Goal: Information Seeking & Learning: Learn about a topic

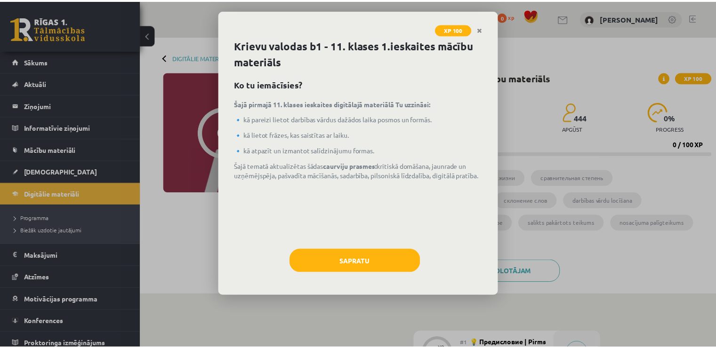
scroll to position [282, 0]
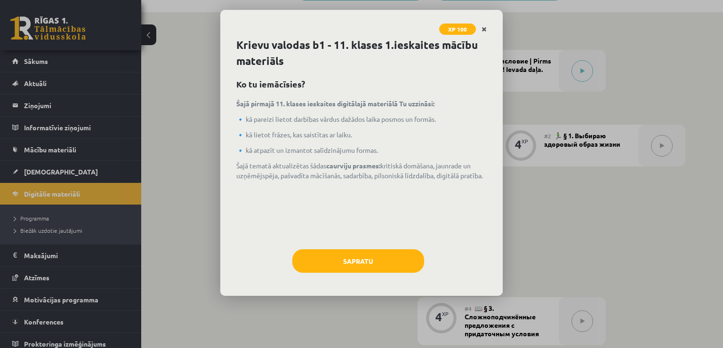
click at [491, 29] on link "Close" at bounding box center [484, 29] width 16 height 18
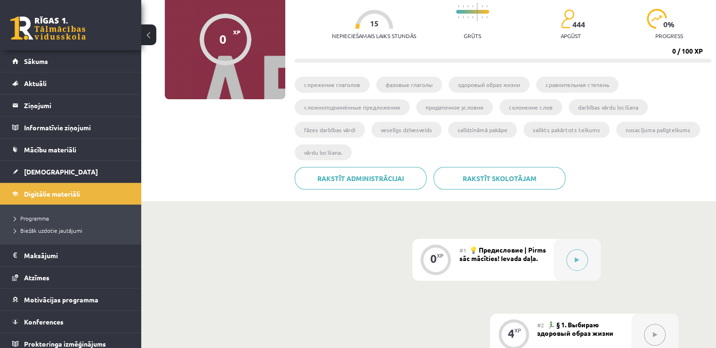
scroll to position [0, 0]
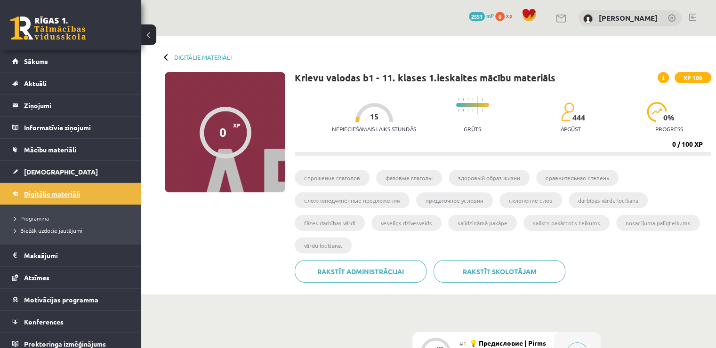
click at [42, 187] on link "Digitālie materiāli" at bounding box center [70, 194] width 117 height 22
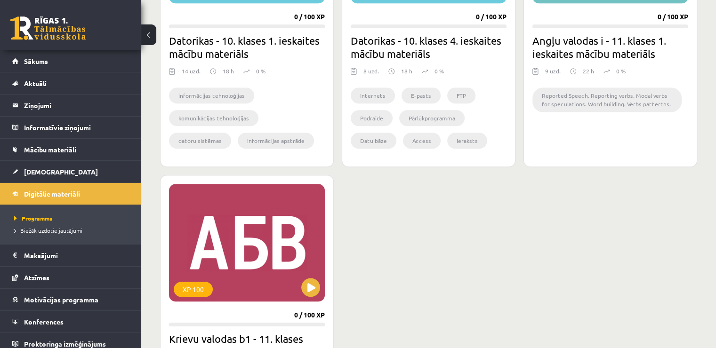
scroll to position [1083, 0]
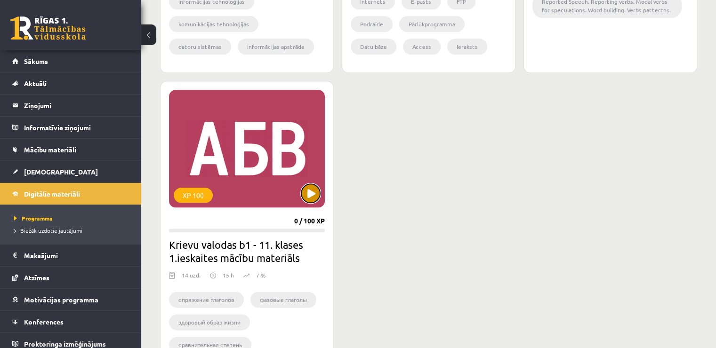
click at [305, 187] on button at bounding box center [310, 193] width 19 height 19
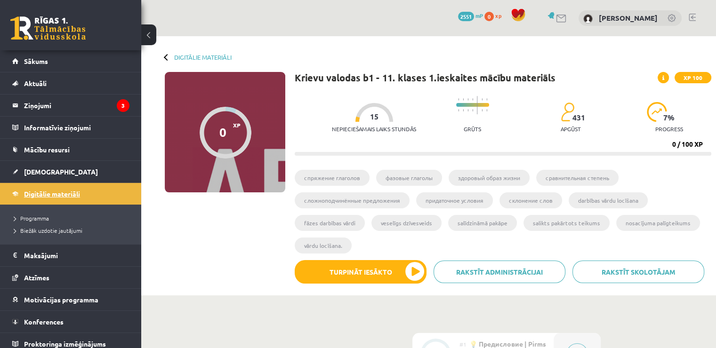
click at [76, 194] on span "Digitālie materiāli" at bounding box center [52, 194] width 56 height 8
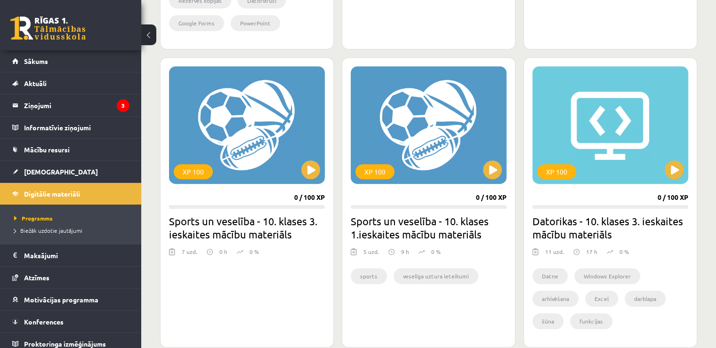
scroll to position [565, 0]
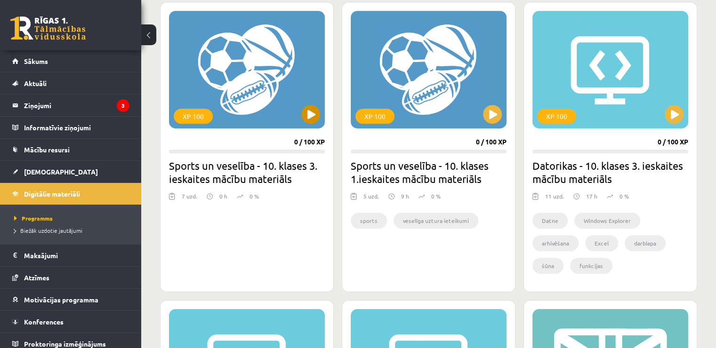
click at [290, 101] on div "XP 100" at bounding box center [247, 70] width 156 height 118
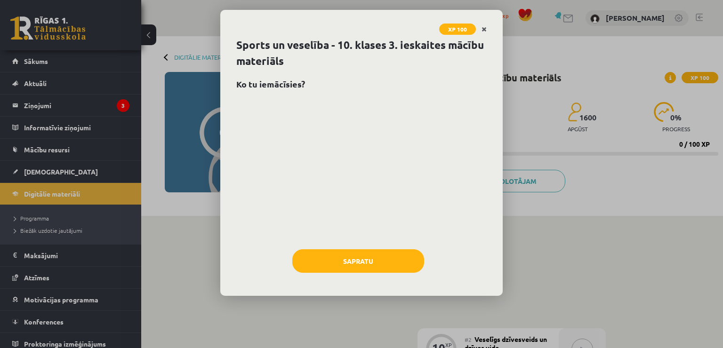
click at [485, 29] on icon "Close" at bounding box center [484, 29] width 5 height 7
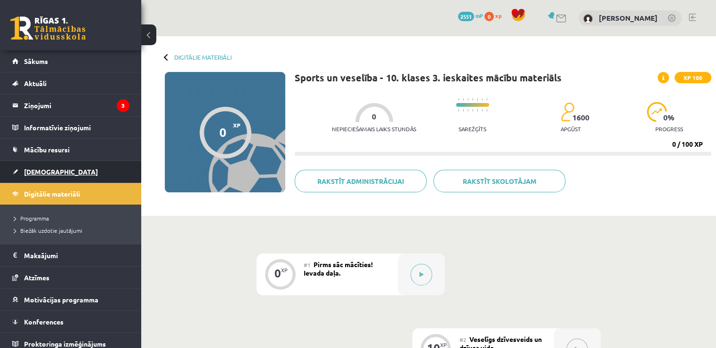
click at [55, 173] on link "[DEMOGRAPHIC_DATA]" at bounding box center [70, 172] width 117 height 22
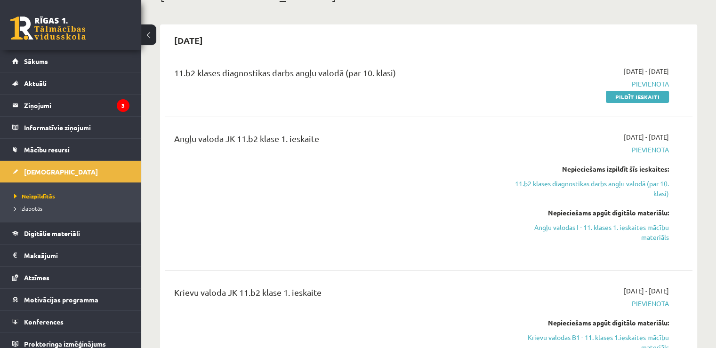
scroll to position [47, 0]
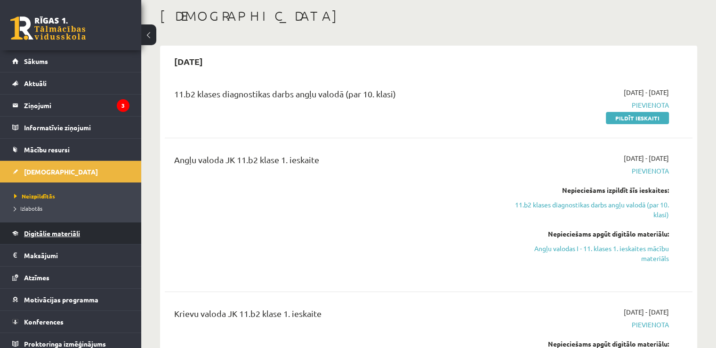
click at [63, 233] on span "Digitālie materiāli" at bounding box center [52, 233] width 56 height 8
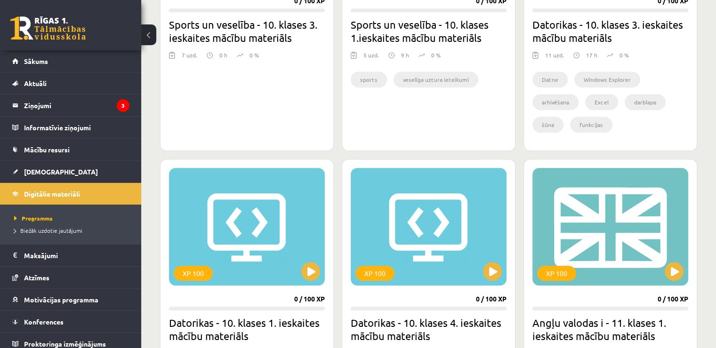
scroll to position [847, 0]
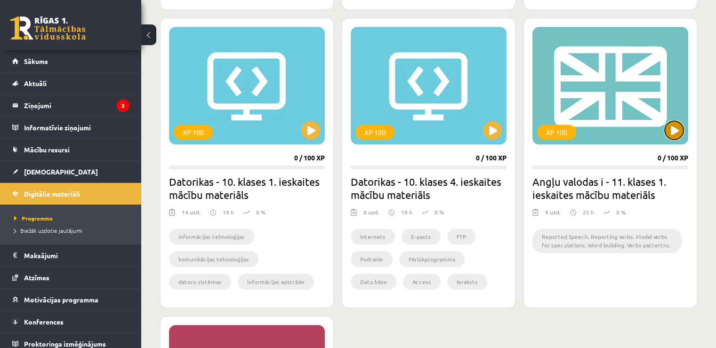
click at [673, 138] on button at bounding box center [674, 130] width 19 height 19
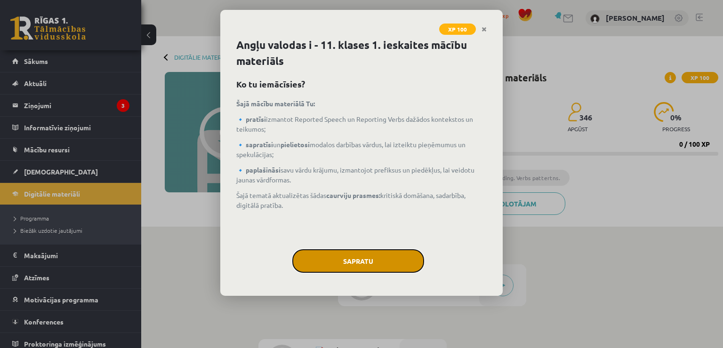
click at [397, 255] on button "Sapratu" at bounding box center [358, 262] width 132 height 24
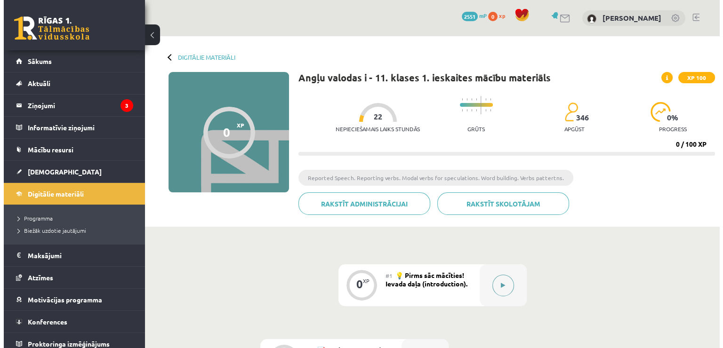
scroll to position [47, 0]
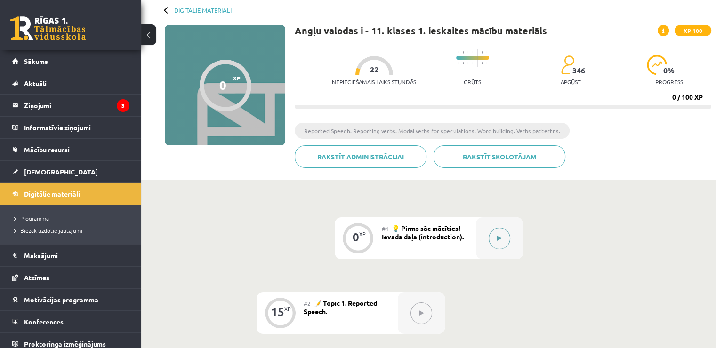
click at [501, 249] on button at bounding box center [500, 239] width 22 height 22
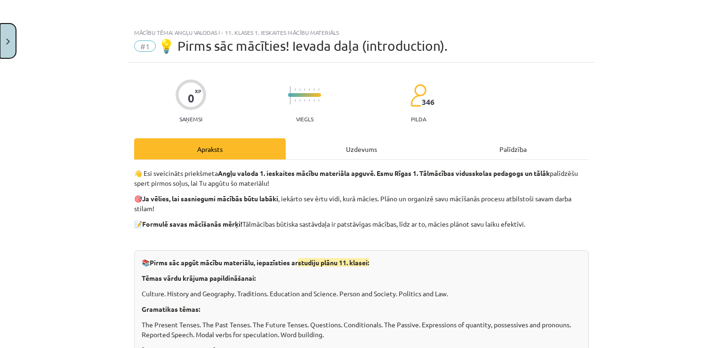
click at [3, 45] on button "Close" at bounding box center [8, 41] width 16 height 35
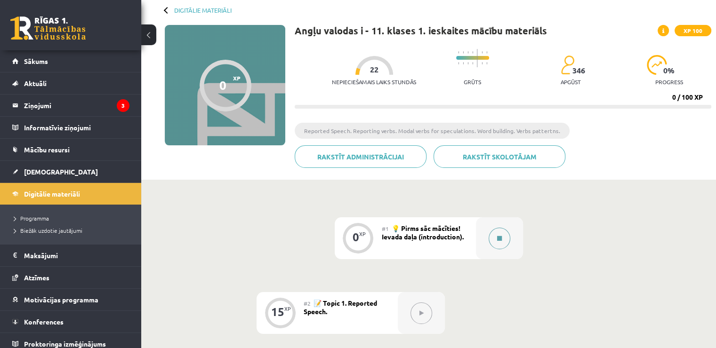
click at [516, 235] on div at bounding box center [499, 238] width 47 height 42
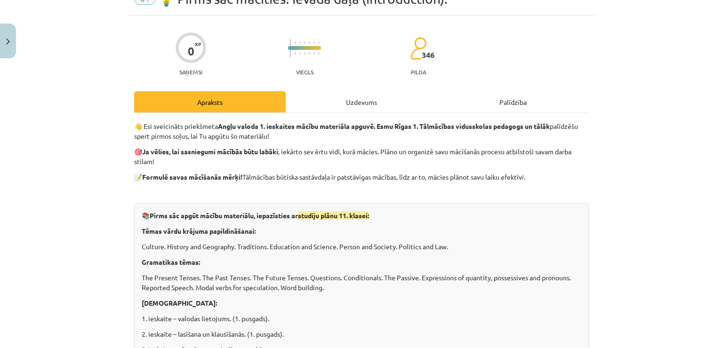
click at [362, 103] on div "Uzdevums" at bounding box center [362, 101] width 152 height 21
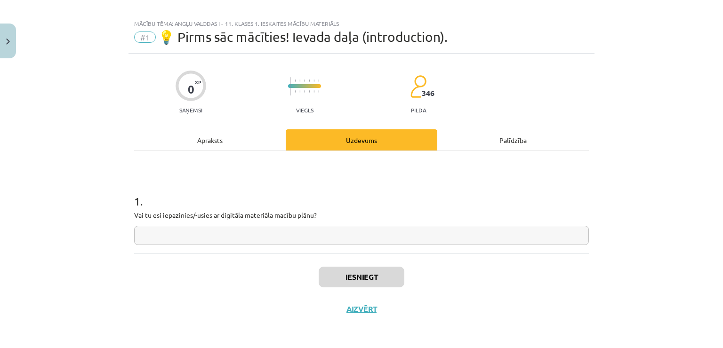
click at [208, 115] on div "0 XP Saņemsi Viegls 346 pilda Apraksts Uzdevums Palīdzība 1 . Vai tu esi iepazi…" at bounding box center [362, 190] width 466 height 272
click at [200, 133] on div "Apraksts" at bounding box center [210, 139] width 152 height 21
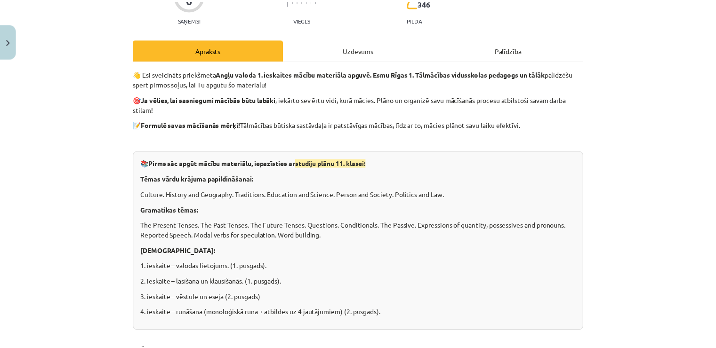
scroll to position [47, 0]
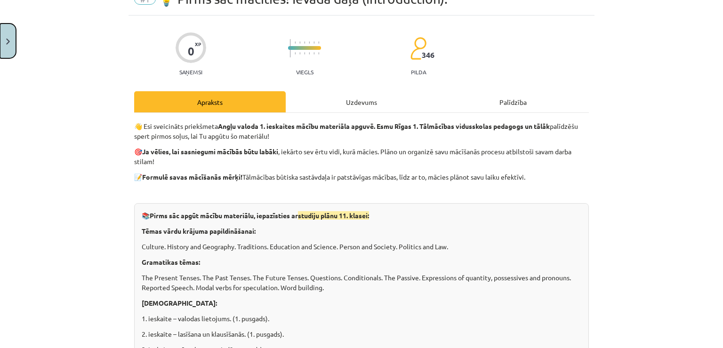
click at [0, 45] on button "Close" at bounding box center [8, 41] width 16 height 35
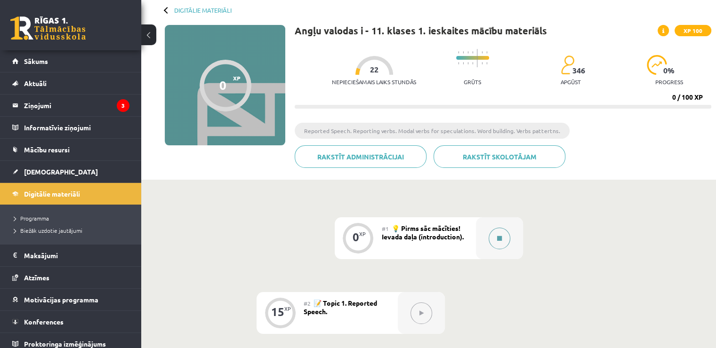
click at [502, 238] on button at bounding box center [500, 239] width 22 height 22
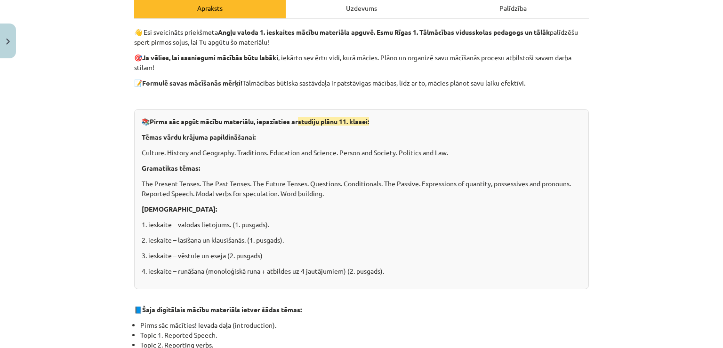
scroll to position [0, 0]
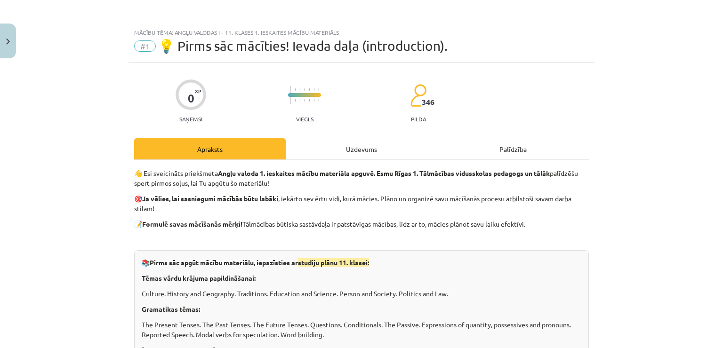
click at [358, 146] on div "Uzdevums" at bounding box center [362, 148] width 152 height 21
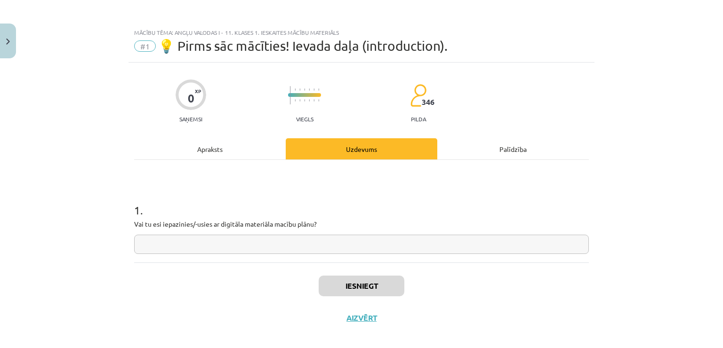
scroll to position [9, 0]
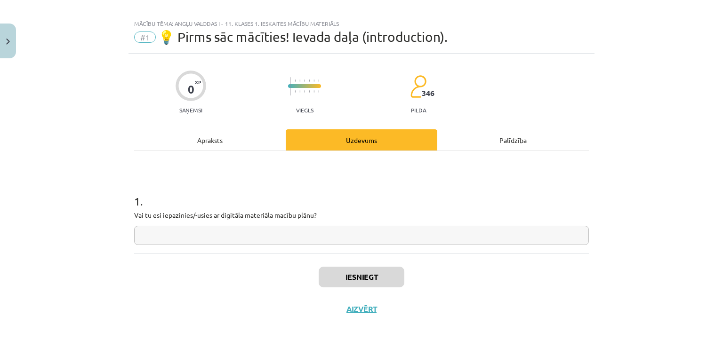
click at [303, 231] on input "text" at bounding box center [361, 235] width 455 height 19
click at [218, 131] on div "Apraksts" at bounding box center [210, 139] width 152 height 21
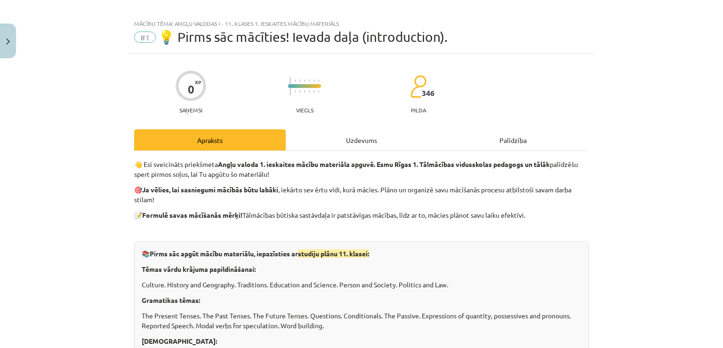
click at [347, 143] on div "Uzdevums" at bounding box center [362, 139] width 152 height 21
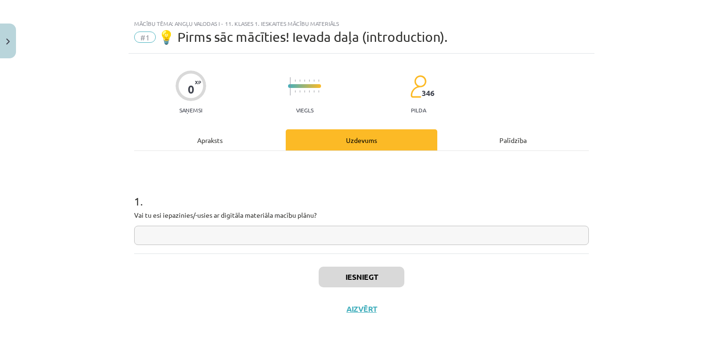
click at [409, 236] on input "text" at bounding box center [361, 235] width 455 height 19
type input "**"
click at [381, 274] on button "Iesniegt" at bounding box center [362, 277] width 86 height 21
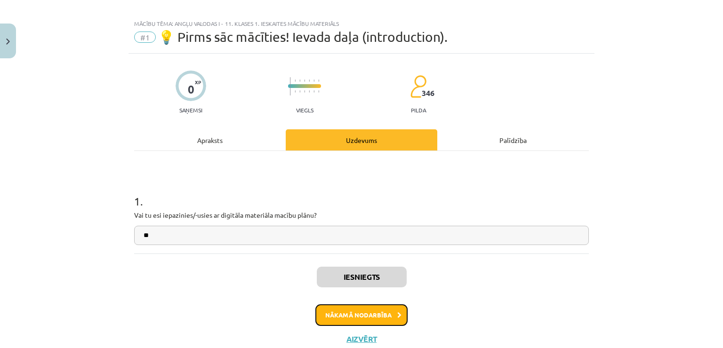
click at [392, 310] on button "Nākamā nodarbība" at bounding box center [361, 316] width 92 height 22
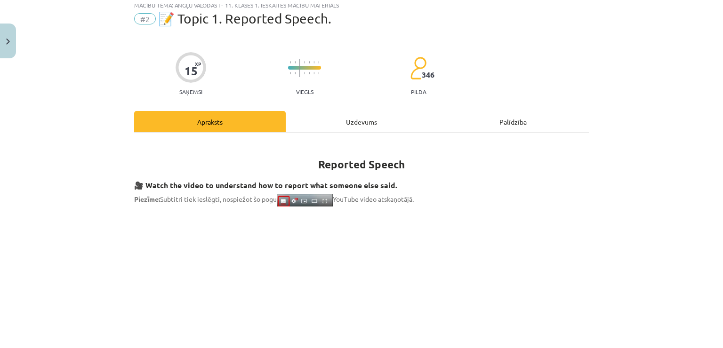
scroll to position [24, 0]
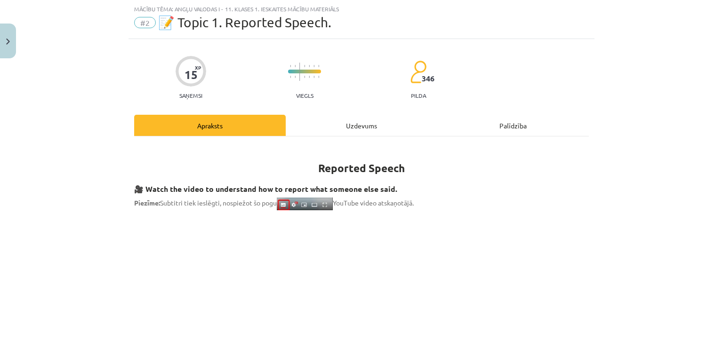
click at [364, 130] on div "Uzdevums" at bounding box center [362, 125] width 152 height 21
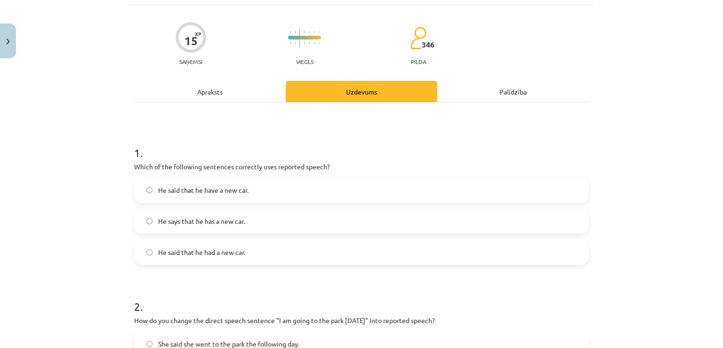
scroll to position [0, 0]
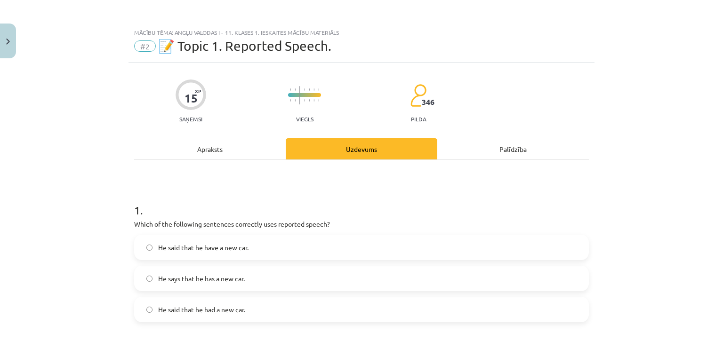
click at [233, 151] on div "Apraksts" at bounding box center [210, 148] width 152 height 21
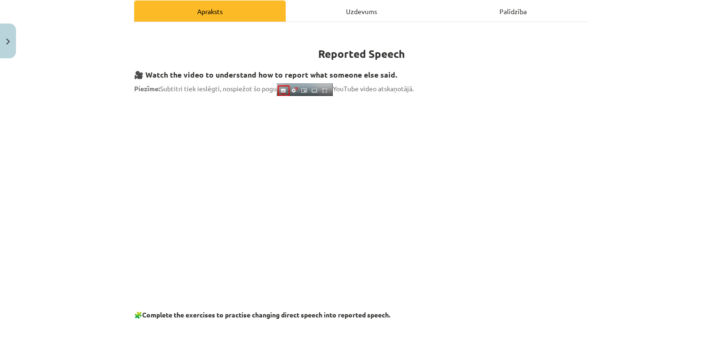
scroll to position [141, 0]
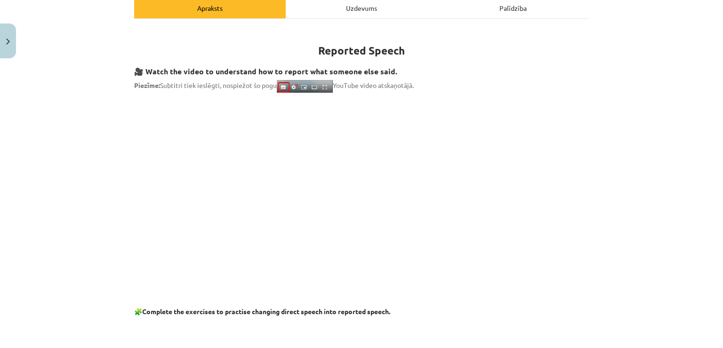
click at [395, 13] on div "Uzdevums" at bounding box center [362, 7] width 152 height 21
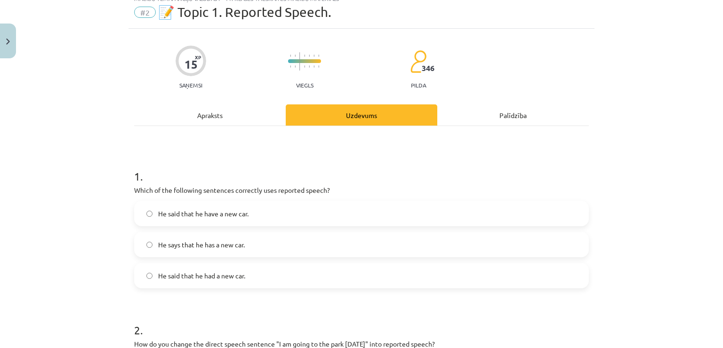
scroll to position [24, 0]
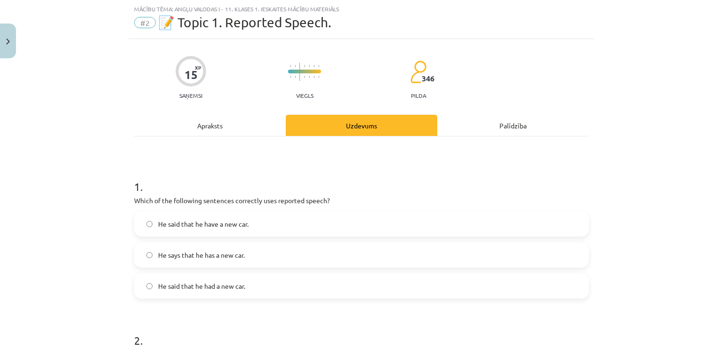
click at [228, 120] on div "Apraksts" at bounding box center [210, 125] width 152 height 21
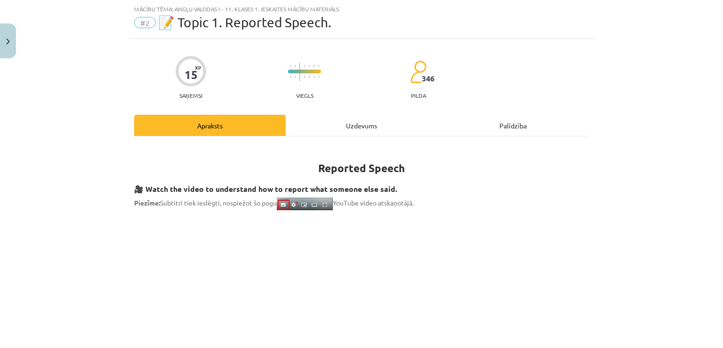
click at [322, 120] on div "Uzdevums" at bounding box center [362, 125] width 152 height 21
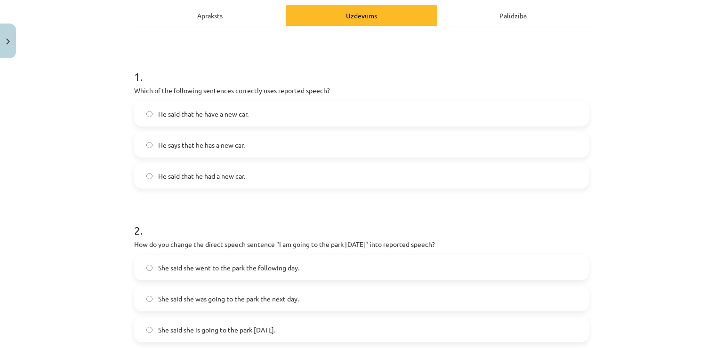
scroll to position [87, 0]
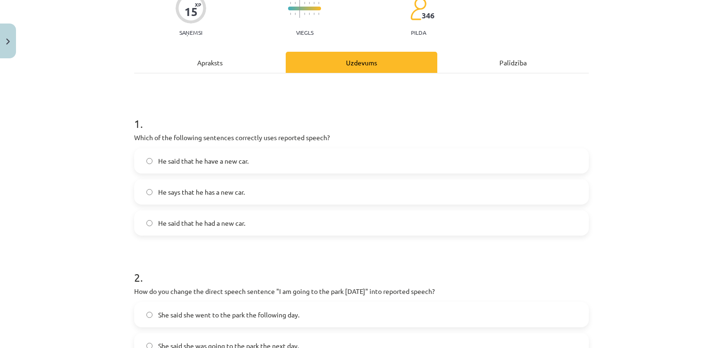
click at [266, 55] on div "Apraksts" at bounding box center [210, 62] width 152 height 21
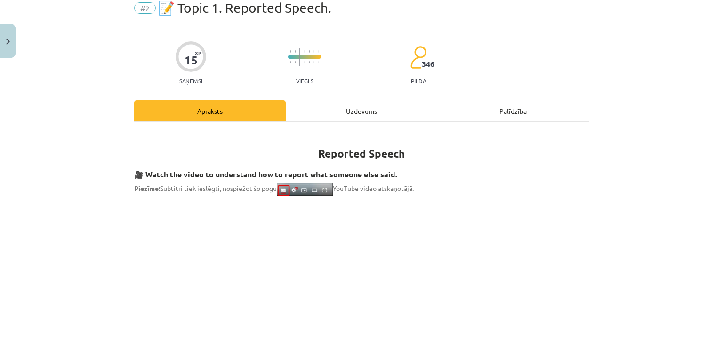
scroll to position [0, 0]
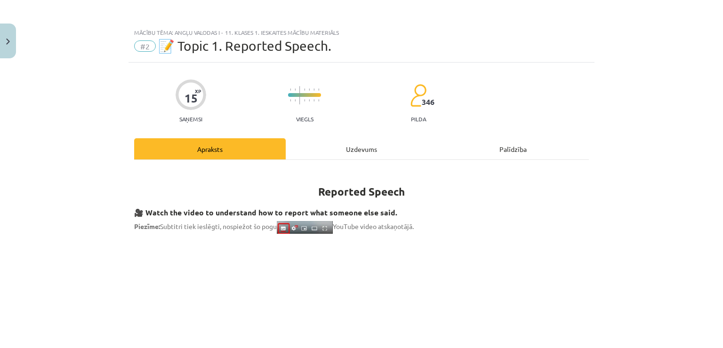
click at [388, 145] on div "Uzdevums" at bounding box center [362, 148] width 152 height 21
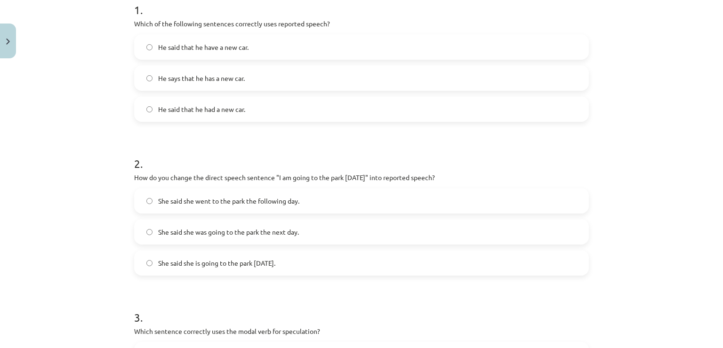
scroll to position [212, 0]
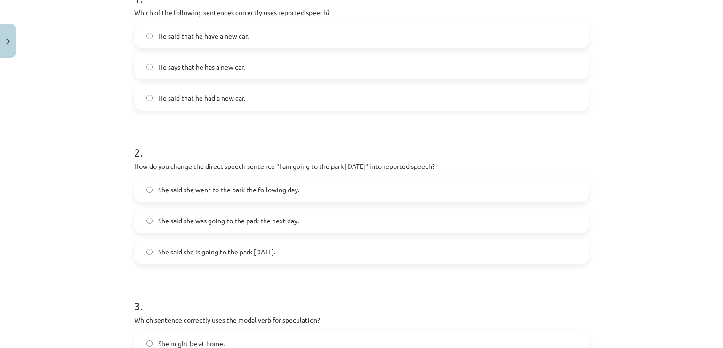
click at [406, 215] on label "She said she was going to the park the next day." at bounding box center [361, 221] width 453 height 24
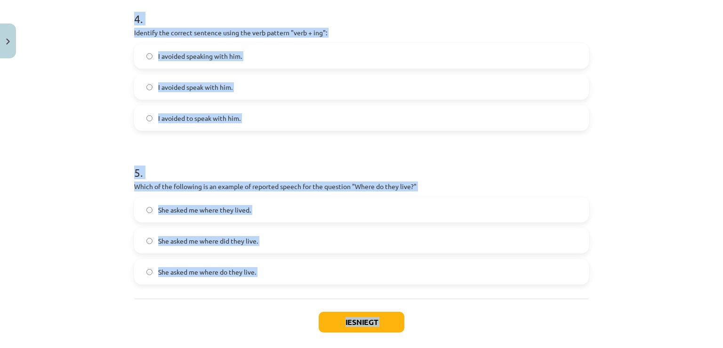
scroll to position [699, 0]
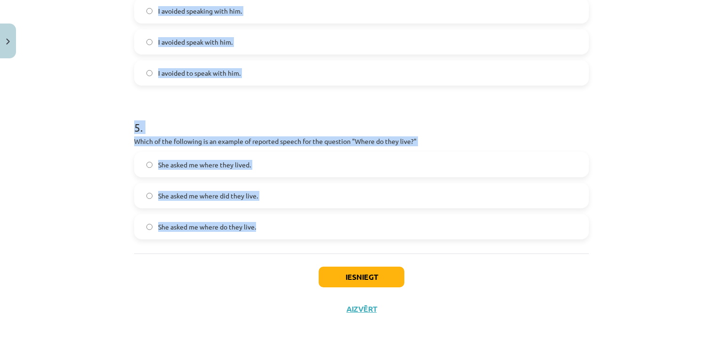
drag, startPoint x: 131, startPoint y: 114, endPoint x: 259, endPoint y: 218, distance: 165.3
copy form "1 . Which of the following sentences correctly uses reported speech? He said th…"
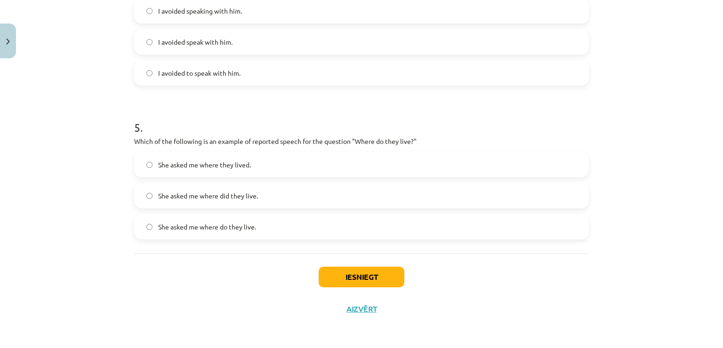
click at [531, 285] on div "Iesniegt Aizvērt" at bounding box center [361, 287] width 455 height 66
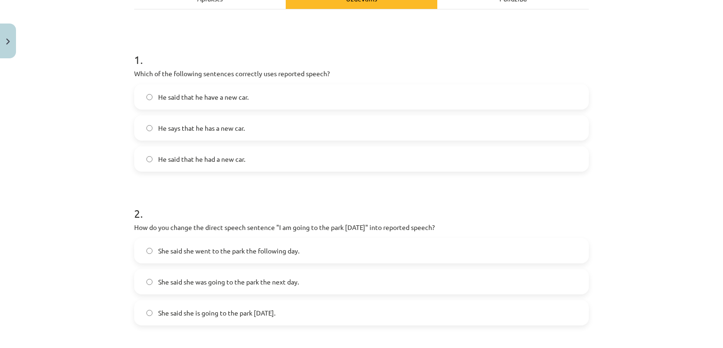
scroll to position [134, 0]
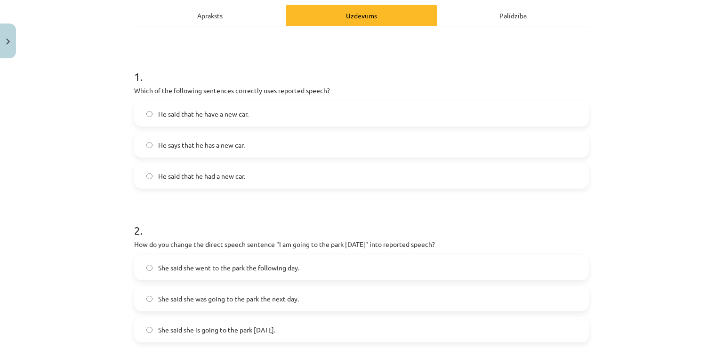
click at [242, 175] on span "He said that he had a new car." at bounding box center [201, 176] width 87 height 10
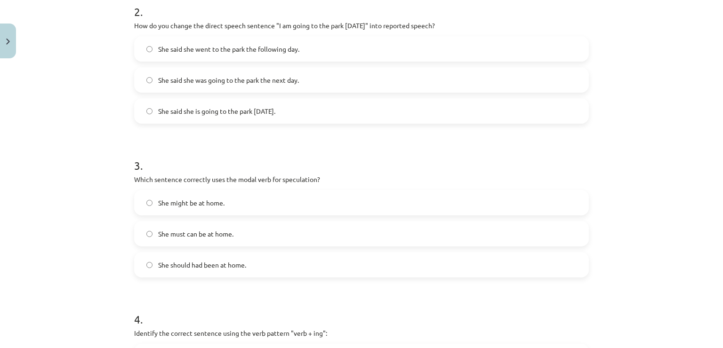
scroll to position [416, 0]
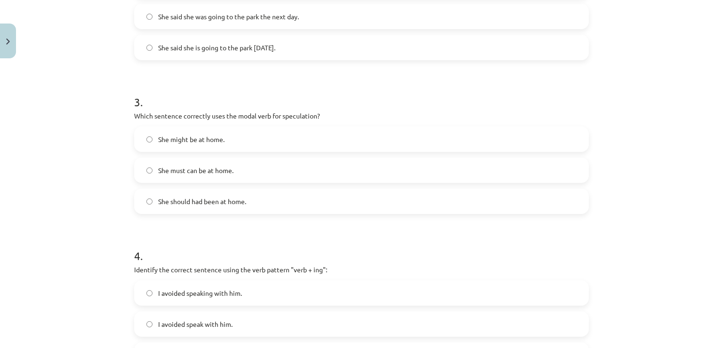
click at [220, 137] on span "She might be at home." at bounding box center [191, 140] width 66 height 10
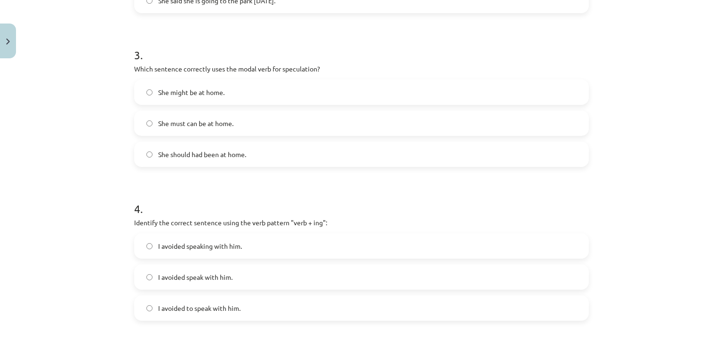
scroll to position [510, 0]
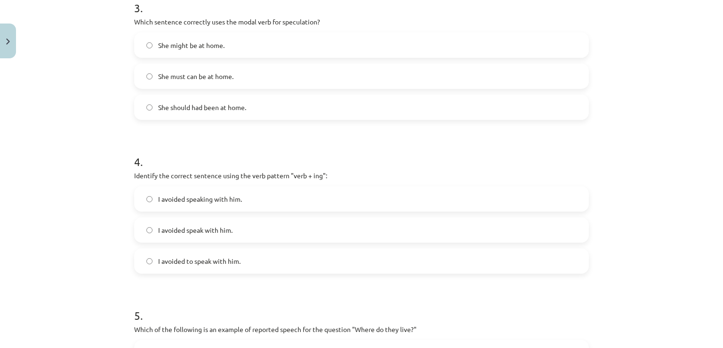
click at [300, 191] on label "I avoided speaking with him." at bounding box center [361, 199] width 453 height 24
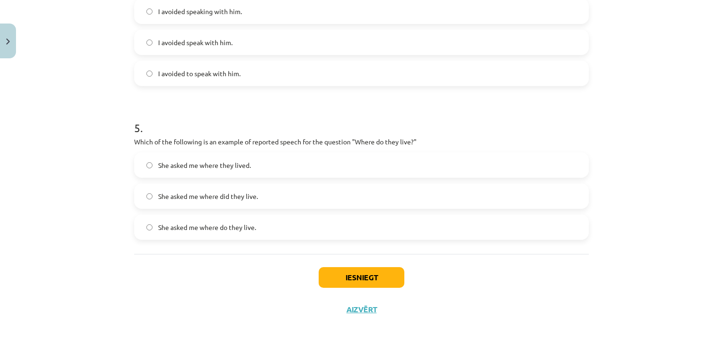
scroll to position [699, 0]
click at [308, 159] on label "She asked me where they lived." at bounding box center [361, 165] width 453 height 24
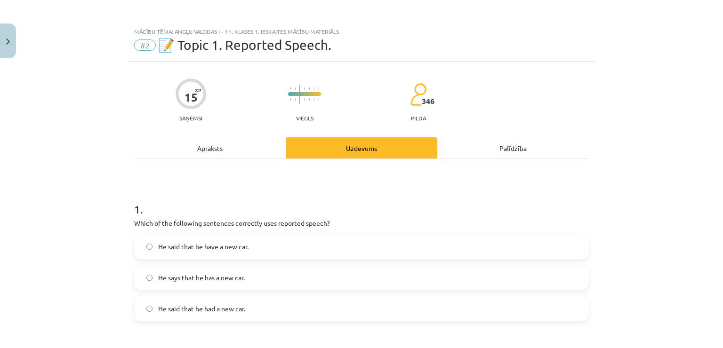
scroll to position [0, 0]
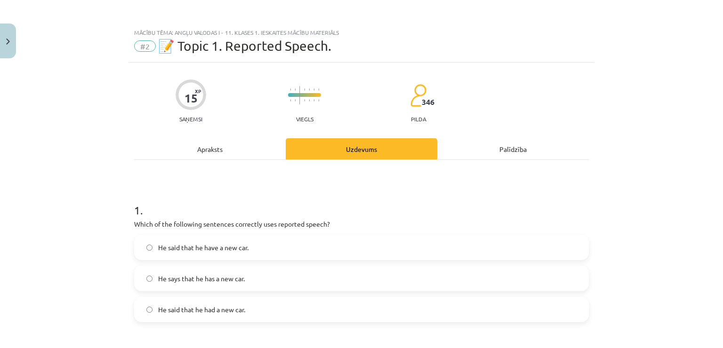
click at [238, 150] on div "Apraksts" at bounding box center [210, 148] width 152 height 21
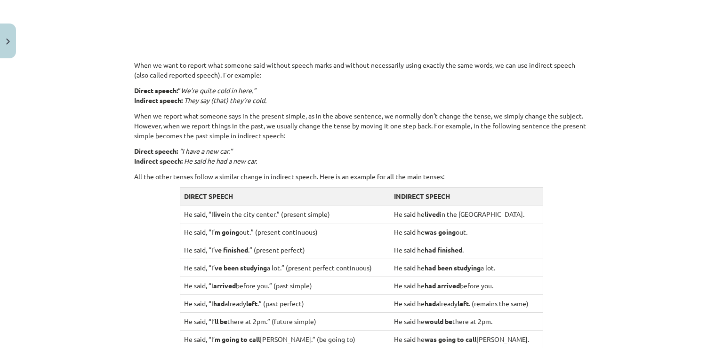
scroll to position [545, 0]
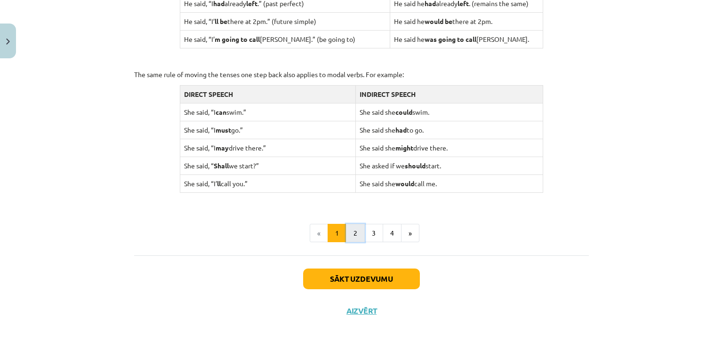
click at [358, 229] on button "2" at bounding box center [355, 233] width 19 height 19
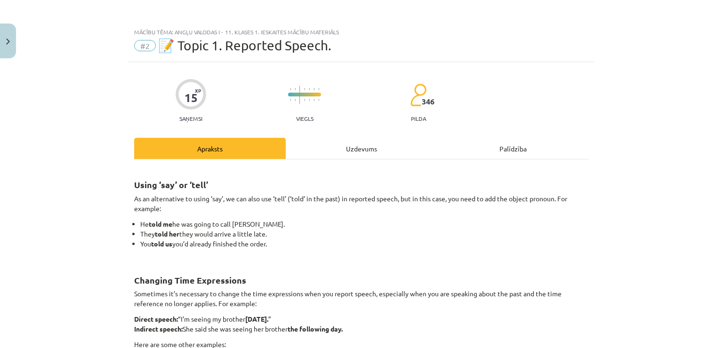
scroll to position [0, 0]
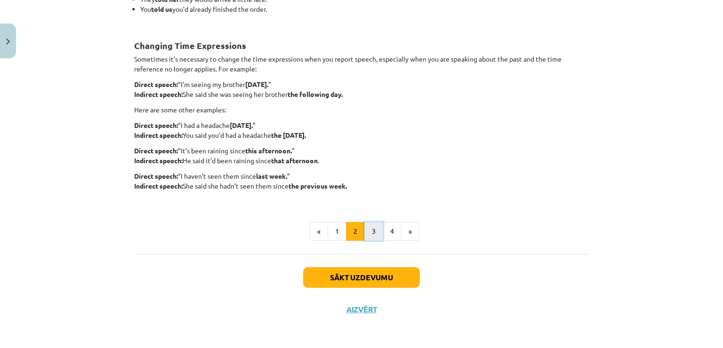
click at [371, 235] on button "3" at bounding box center [373, 231] width 19 height 19
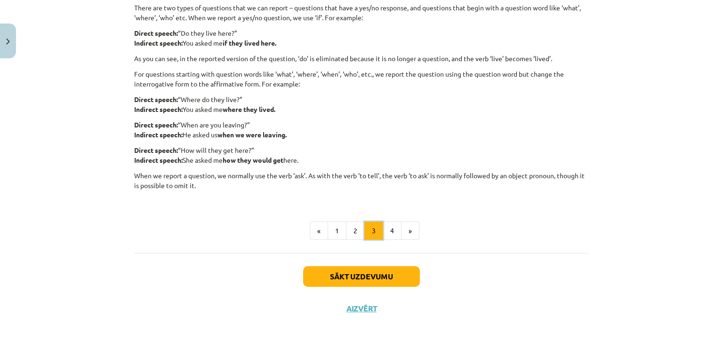
scroll to position [168, 0]
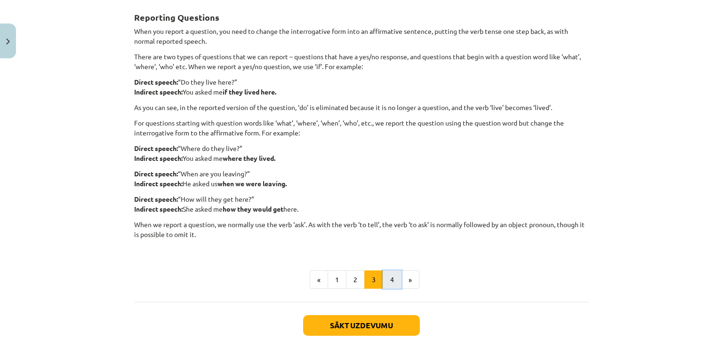
click at [394, 275] on button "4" at bounding box center [392, 280] width 19 height 19
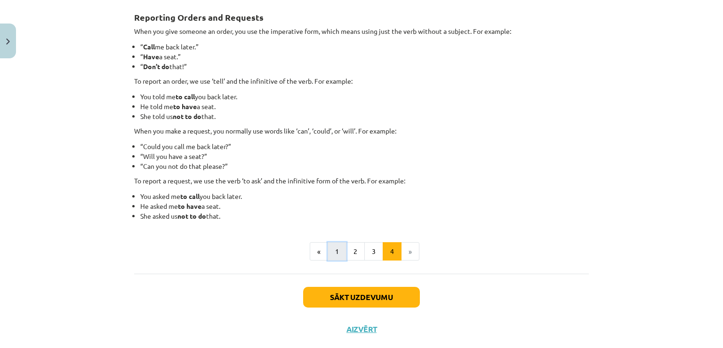
click at [332, 254] on button "1" at bounding box center [337, 251] width 19 height 19
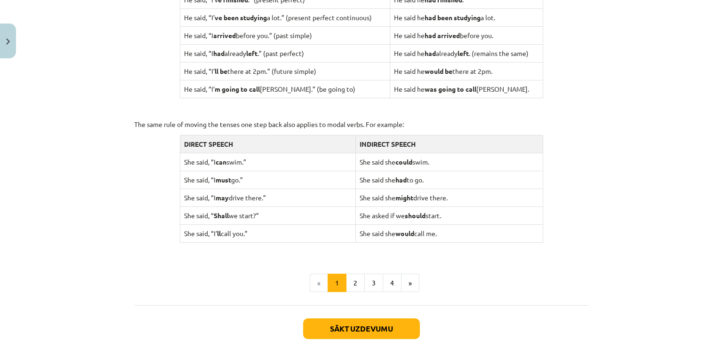
scroll to position [850, 0]
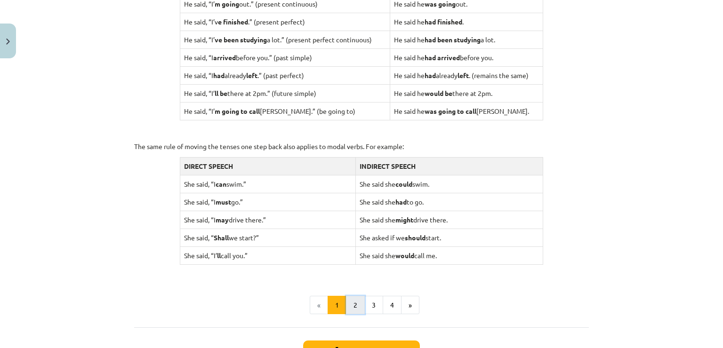
click at [359, 305] on button "2" at bounding box center [355, 305] width 19 height 19
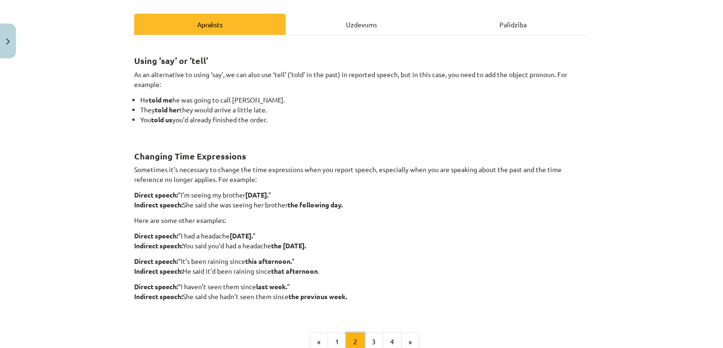
scroll to position [141, 0]
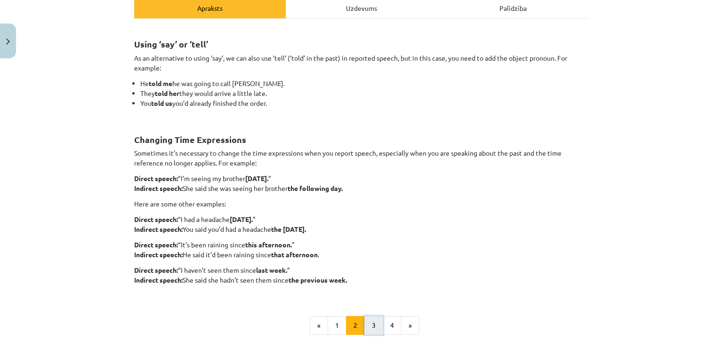
click at [368, 332] on button "3" at bounding box center [373, 325] width 19 height 19
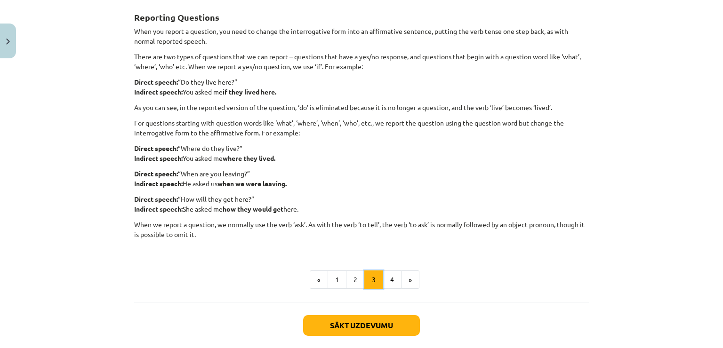
scroll to position [121, 0]
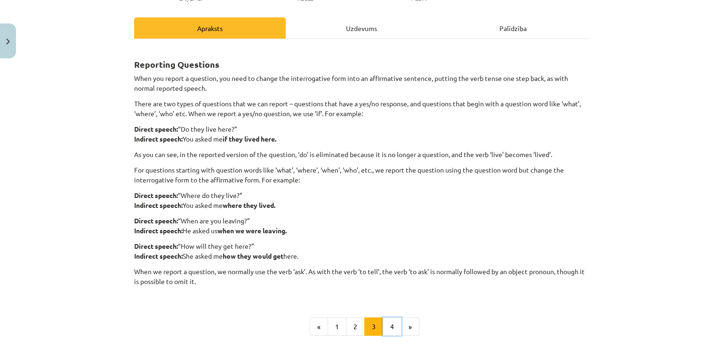
click at [394, 326] on button "4" at bounding box center [392, 327] width 19 height 19
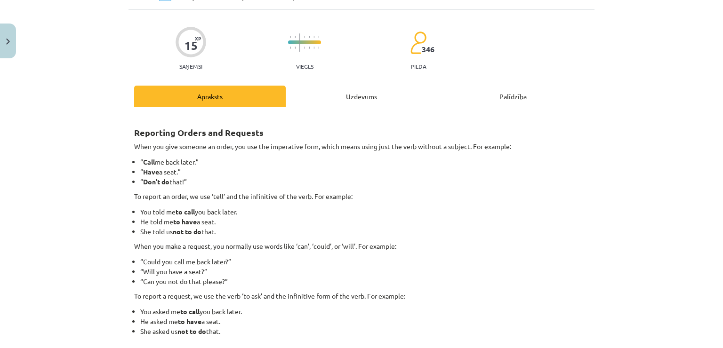
scroll to position [74, 0]
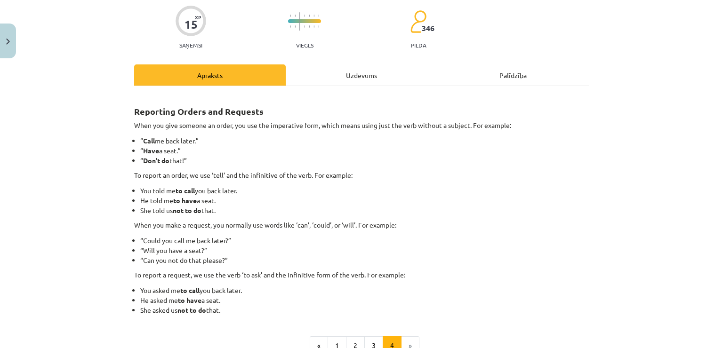
click at [407, 64] on div "15 XP Saņemsi Viegls 346 pilda Apraksts Uzdevums Palīdzība Reporting Orders and…" at bounding box center [362, 214] width 466 height 451
click at [397, 70] on div "Uzdevums" at bounding box center [362, 74] width 152 height 21
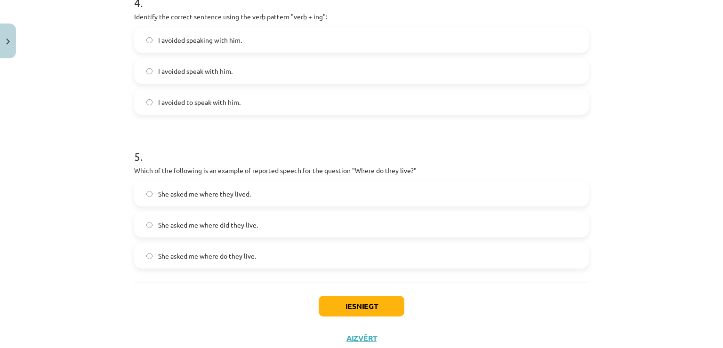
scroll to position [699, 0]
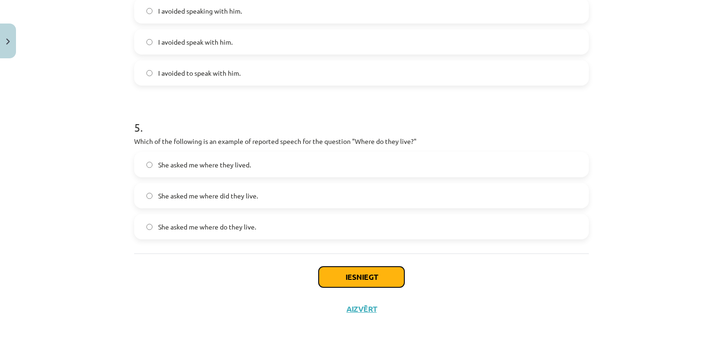
click at [393, 273] on button "Iesniegt" at bounding box center [362, 277] width 86 height 21
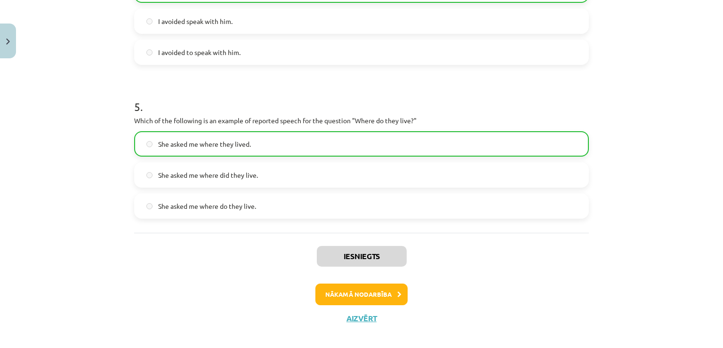
scroll to position [728, 0]
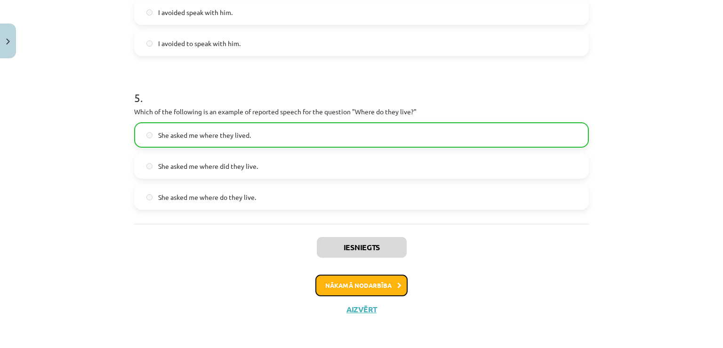
click at [389, 279] on button "Nākamā nodarbība" at bounding box center [361, 286] width 92 height 22
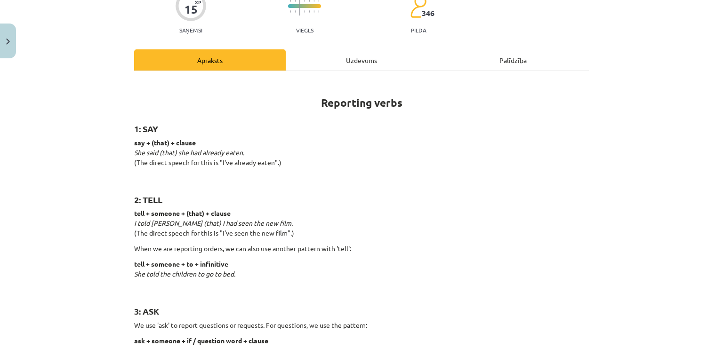
scroll to position [0, 0]
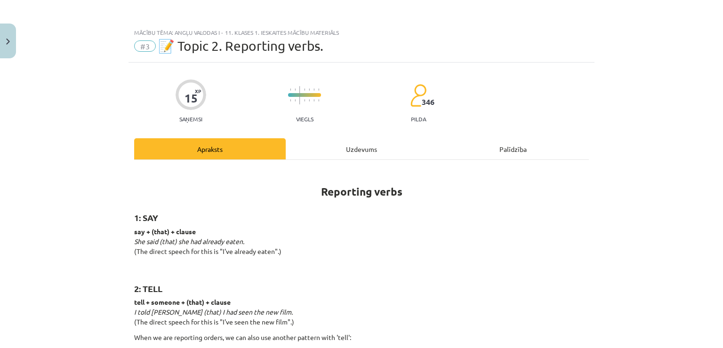
click at [389, 144] on div "Uzdevums" at bounding box center [362, 148] width 152 height 21
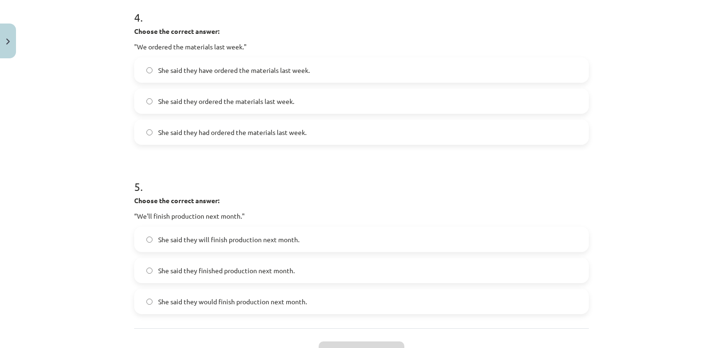
scroll to position [757, 0]
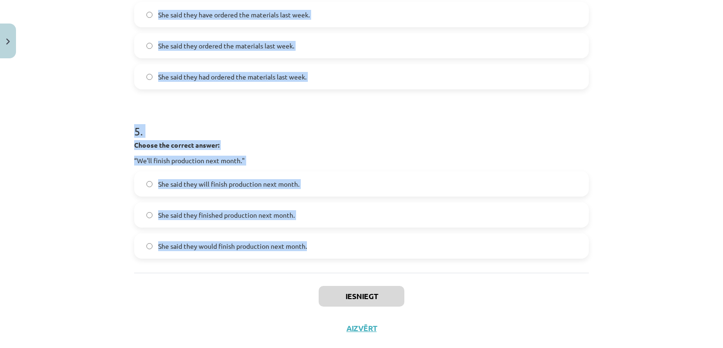
drag, startPoint x: 130, startPoint y: 210, endPoint x: 307, endPoint y: 249, distance: 181.2
copy form "1 . Choose the correct answer: "I'm ready for the meeting." He said he had been…"
click at [689, 201] on div "Mācību tēma: Angļu valodas i - 11. klases 1. ieskaites mācību materiāls #3 📝 To…" at bounding box center [361, 174] width 723 height 348
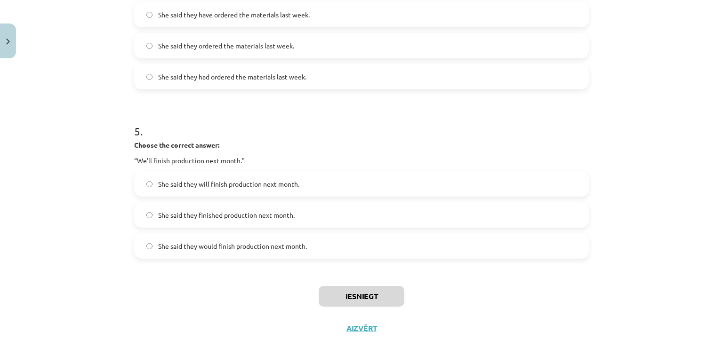
click at [684, 199] on div "Mācību tēma: Angļu valodas i - 11. klases 1. ieskaites mācību materiāls #3 📝 To…" at bounding box center [361, 174] width 723 height 348
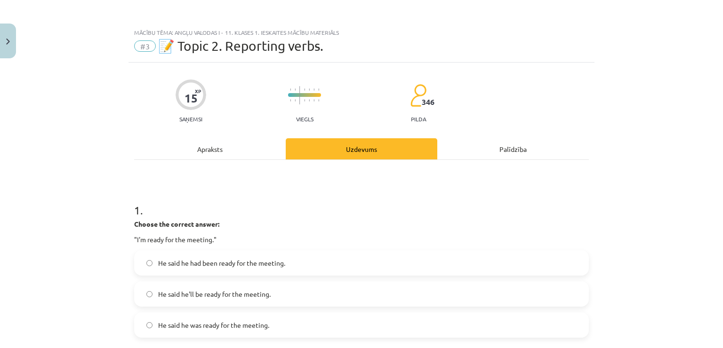
scroll to position [0, 0]
drag, startPoint x: 225, startPoint y: 46, endPoint x: 322, endPoint y: 53, distance: 97.7
click at [322, 53] on span "📝 Topic 2. Reporting verbs." at bounding box center [240, 46] width 165 height 16
copy span "eporting verbs."
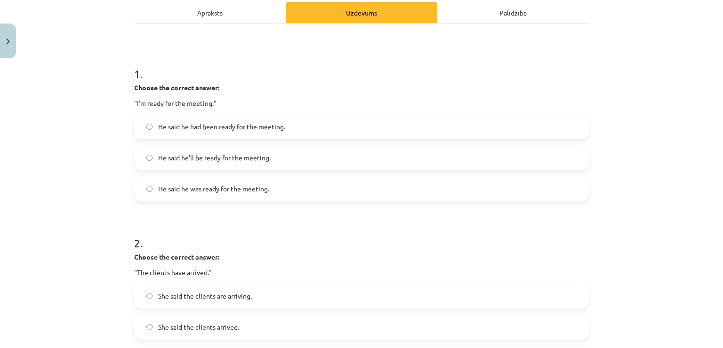
scroll to position [136, 0]
click at [354, 185] on label "He said he was ready for the meeting." at bounding box center [361, 189] width 453 height 24
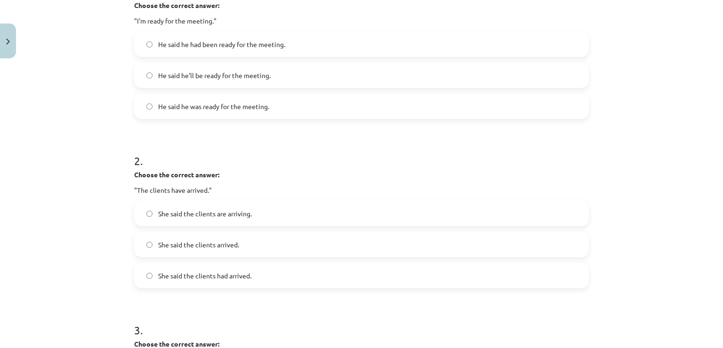
scroll to position [230, 0]
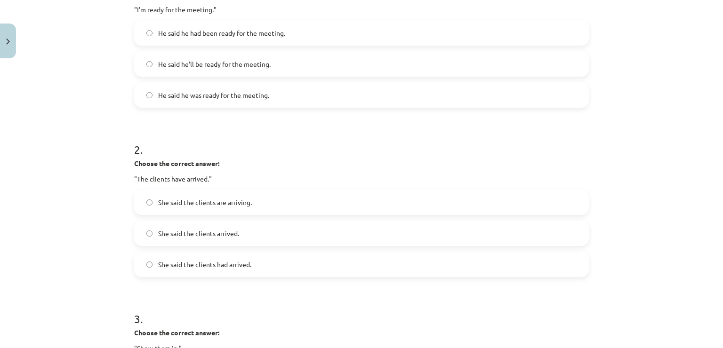
click at [242, 260] on span "She said the clients had arrived." at bounding box center [204, 265] width 93 height 10
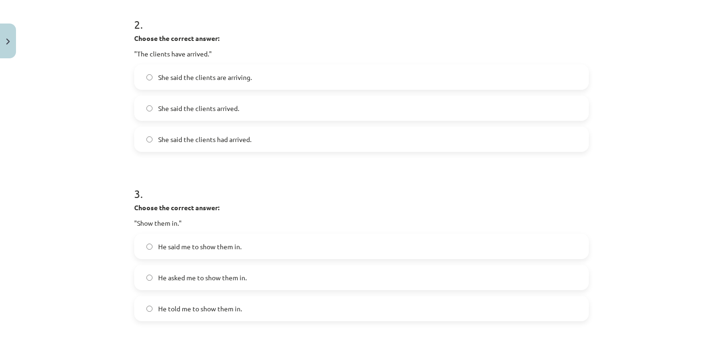
scroll to position [371, 0]
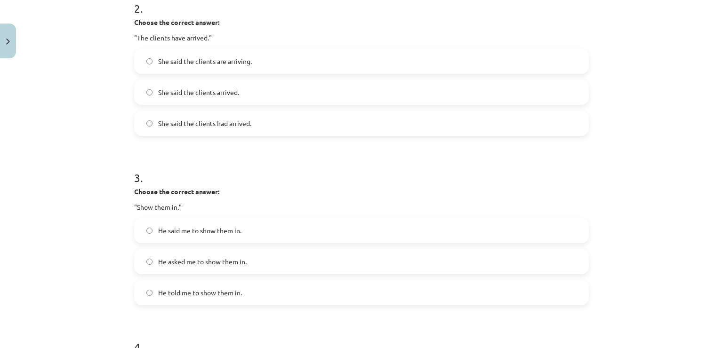
click at [195, 288] on span "He told me to show them in." at bounding box center [200, 293] width 84 height 10
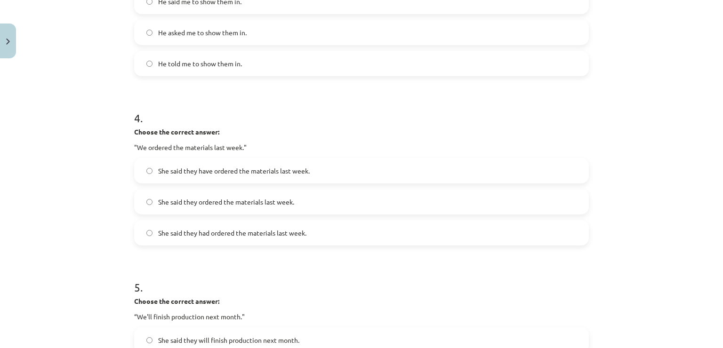
scroll to position [607, 0]
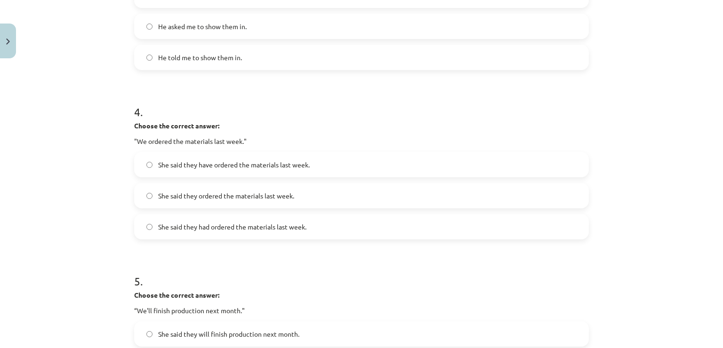
click at [181, 235] on label "She said they had ordered the materials last week." at bounding box center [361, 227] width 453 height 24
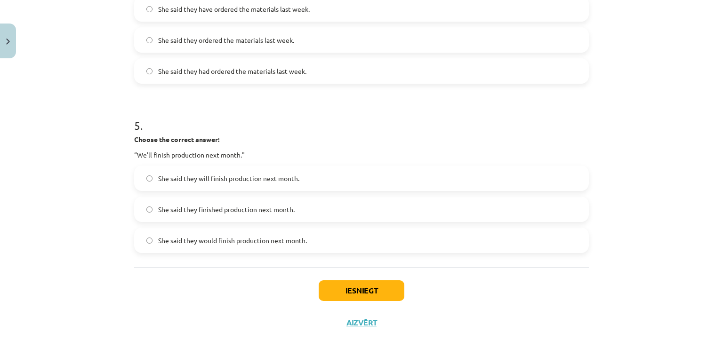
scroll to position [776, 0]
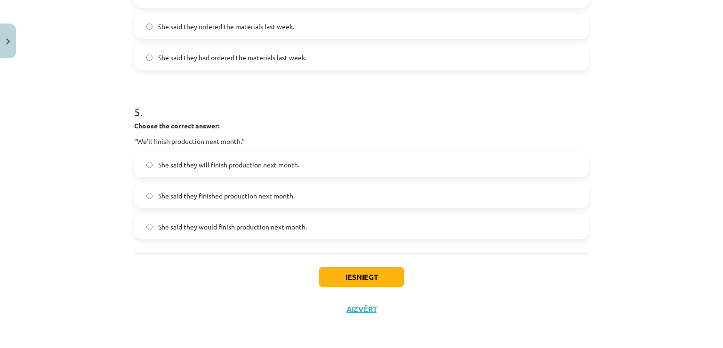
click at [192, 236] on label "She said they would finish production next month." at bounding box center [361, 227] width 453 height 24
click at [335, 275] on button "Iesniegt" at bounding box center [362, 277] width 86 height 21
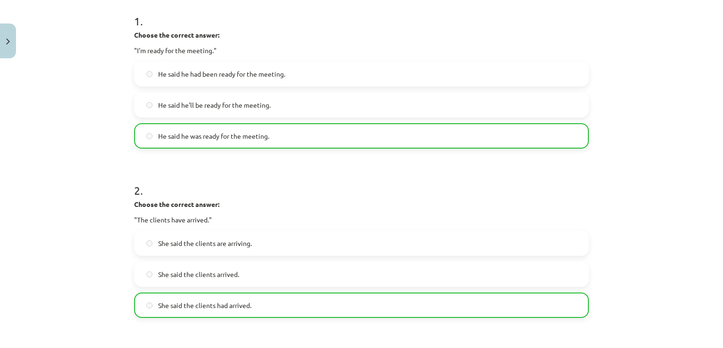
scroll to position [186, 0]
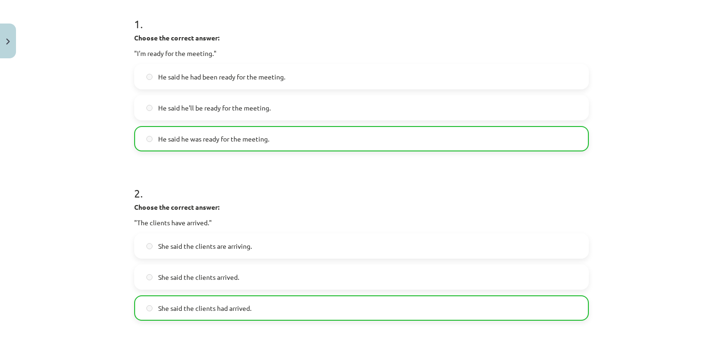
click at [652, 146] on div "Mācību tēma: Angļu valodas i - 11. klases 1. ieskaites mācību materiāls #3 📝 To…" at bounding box center [361, 174] width 723 height 348
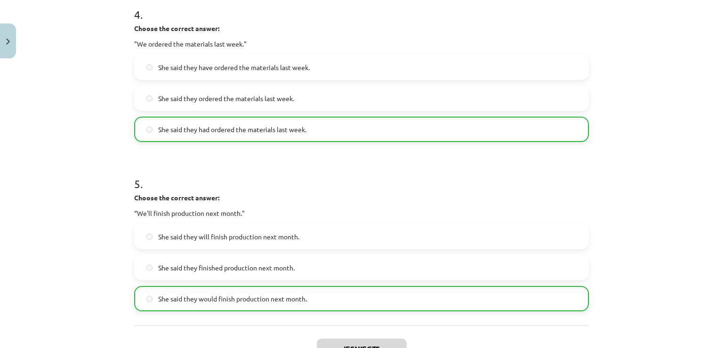
scroll to position [806, 0]
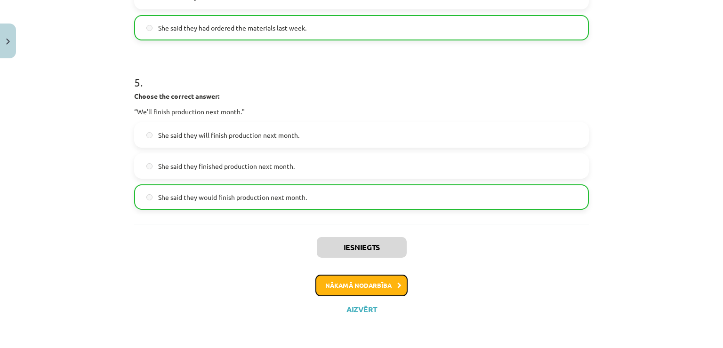
click at [377, 285] on button "Nākamā nodarbība" at bounding box center [361, 286] width 92 height 22
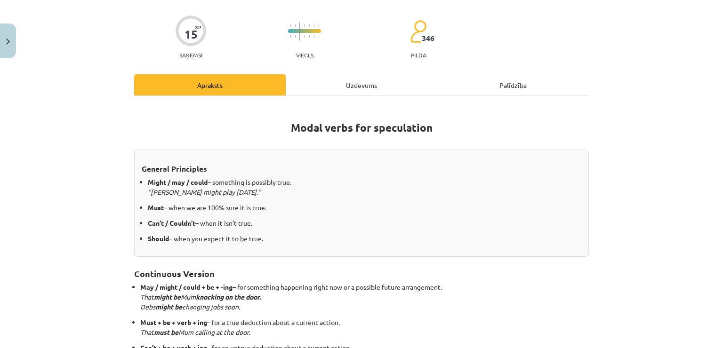
scroll to position [141, 0]
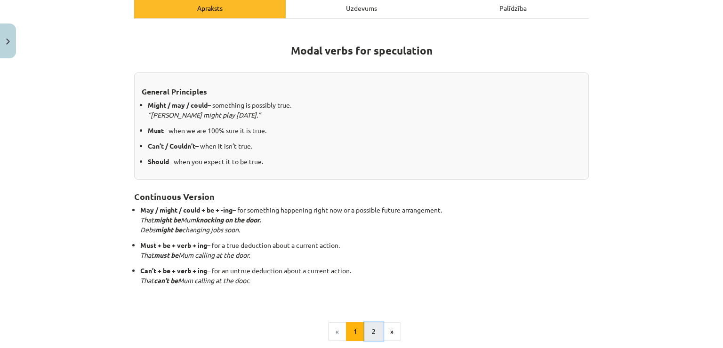
click at [375, 331] on button "2" at bounding box center [373, 331] width 19 height 19
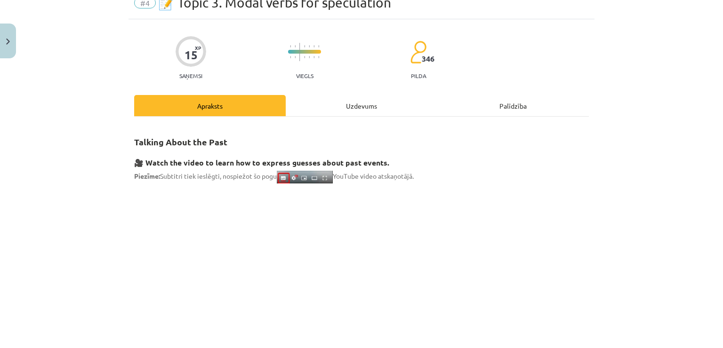
scroll to position [27, 0]
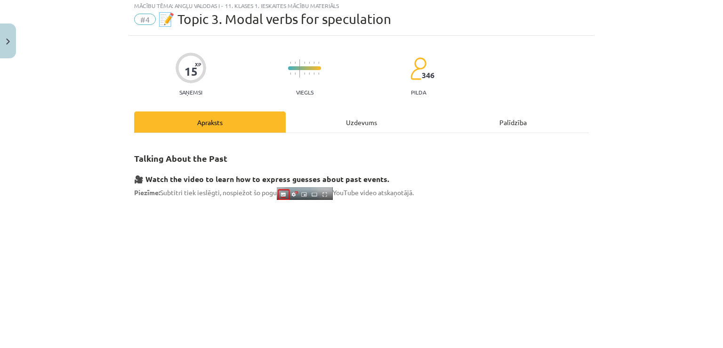
click at [369, 125] on div "Uzdevums" at bounding box center [362, 122] width 152 height 21
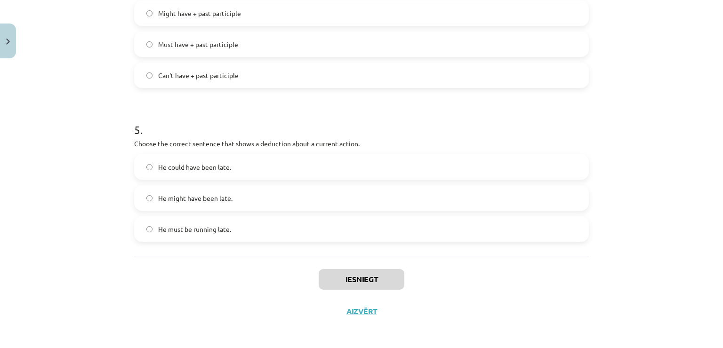
scroll to position [699, 0]
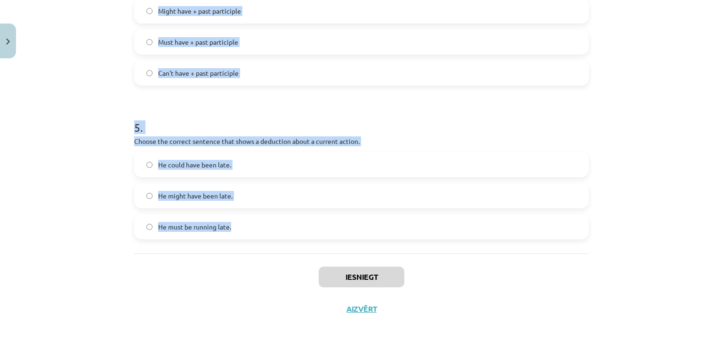
drag, startPoint x: 131, startPoint y: 163, endPoint x: 247, endPoint y: 233, distance: 135.2
copy form "1 . Which modal verb would you use to speculate about something that is possibl…"
click at [682, 215] on div "Mācību tēma: Angļu valodas i - 11. klases 1. ieskaites mācību materiāls #4 📝 To…" at bounding box center [361, 174] width 723 height 348
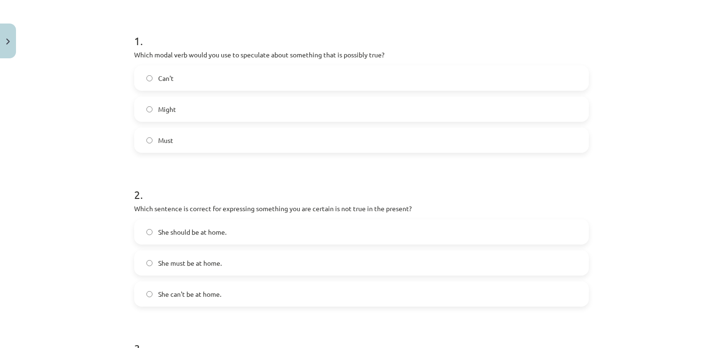
scroll to position [181, 0]
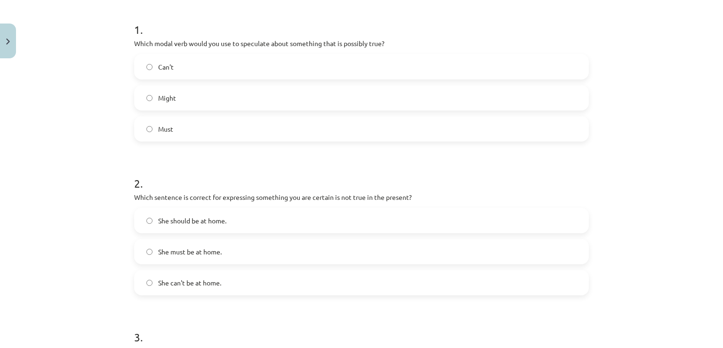
click at [233, 96] on label "Might" at bounding box center [361, 98] width 453 height 24
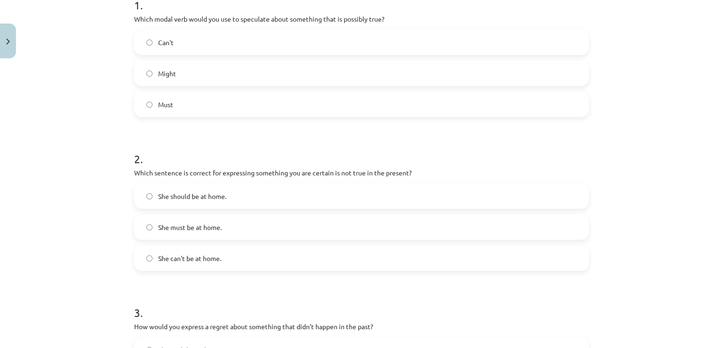
scroll to position [228, 0]
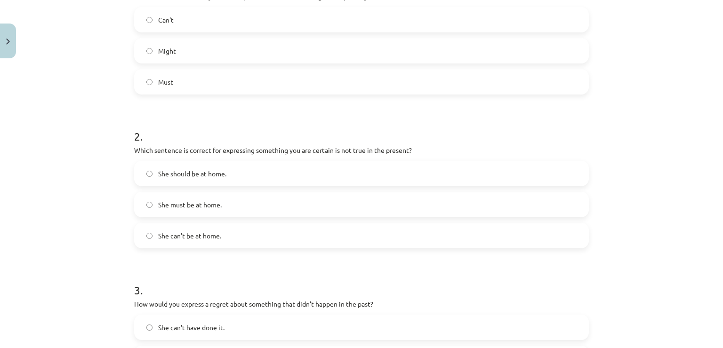
click at [241, 240] on label "She can't be at home." at bounding box center [361, 236] width 453 height 24
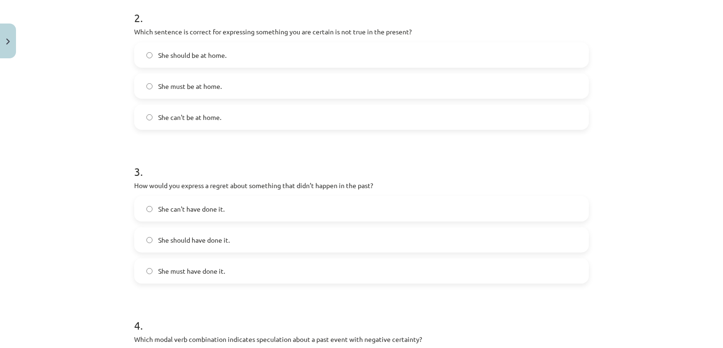
scroll to position [369, 0]
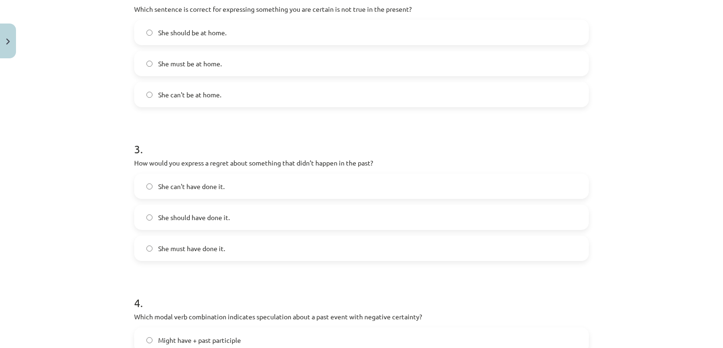
click at [230, 217] on label "She should have done it." at bounding box center [361, 218] width 453 height 24
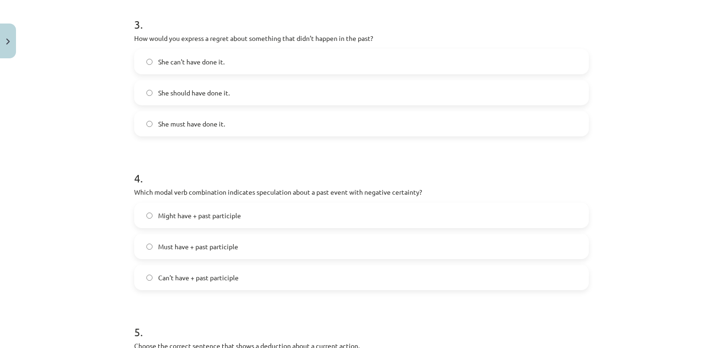
scroll to position [510, 0]
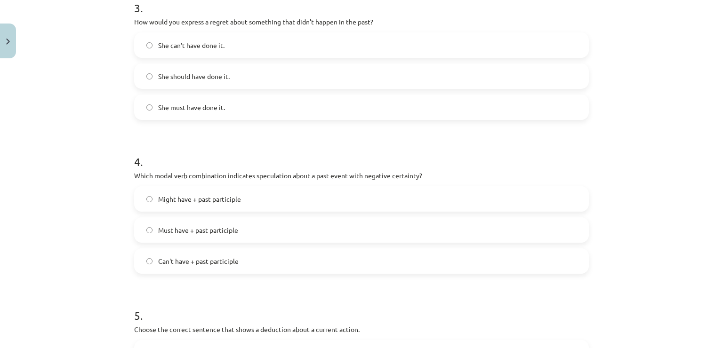
click at [250, 258] on label "Can't have + past participle" at bounding box center [361, 262] width 453 height 24
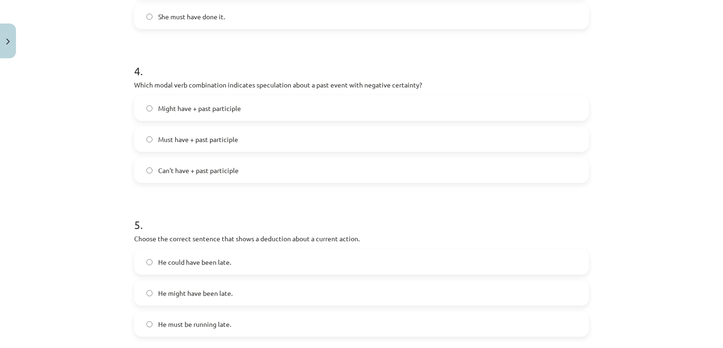
scroll to position [652, 0]
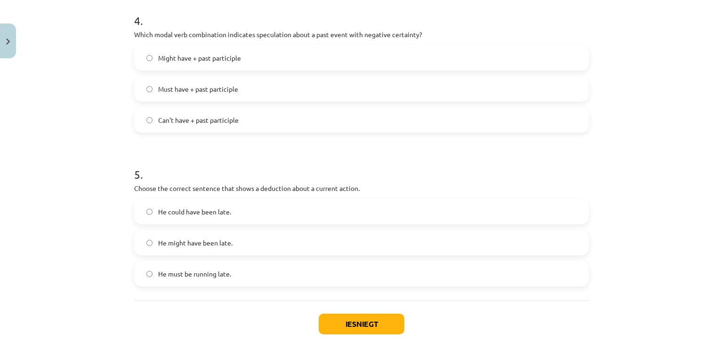
click at [240, 269] on label "He must be running late." at bounding box center [361, 274] width 453 height 24
click at [327, 315] on button "Iesniegt" at bounding box center [362, 324] width 86 height 21
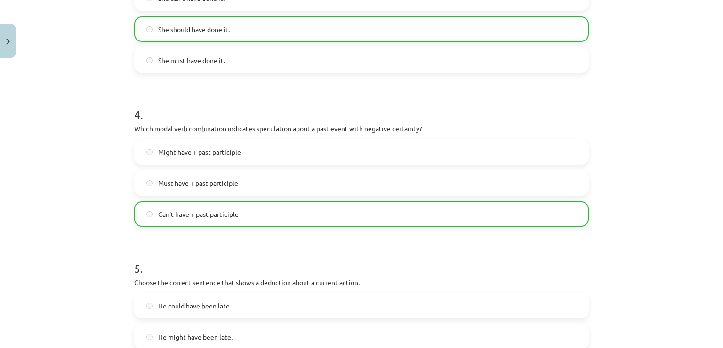
scroll to position [699, 0]
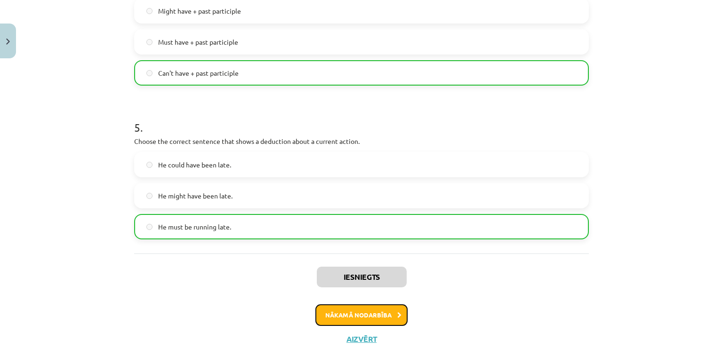
click at [373, 313] on button "Nākamā nodarbība" at bounding box center [361, 316] width 92 height 22
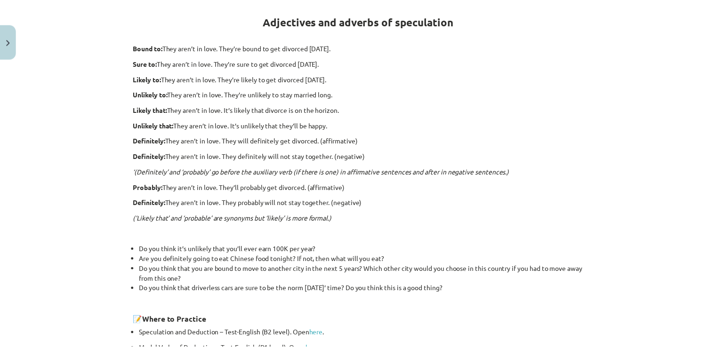
scroll to position [24, 0]
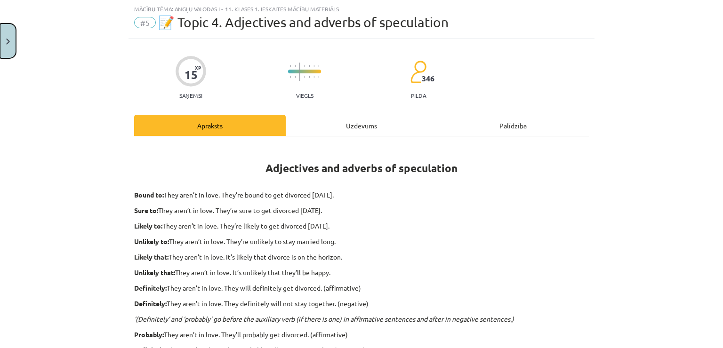
click at [4, 50] on button "Close" at bounding box center [8, 41] width 16 height 35
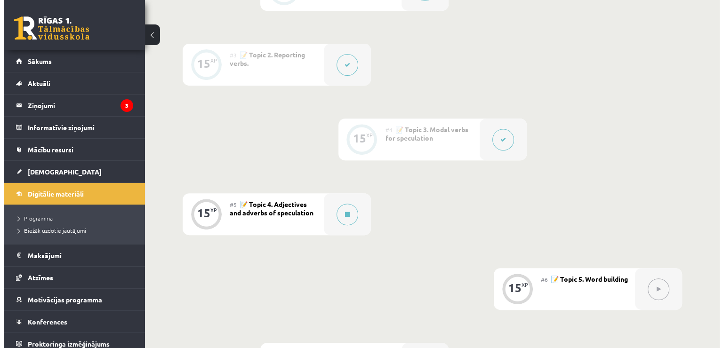
scroll to position [282, 0]
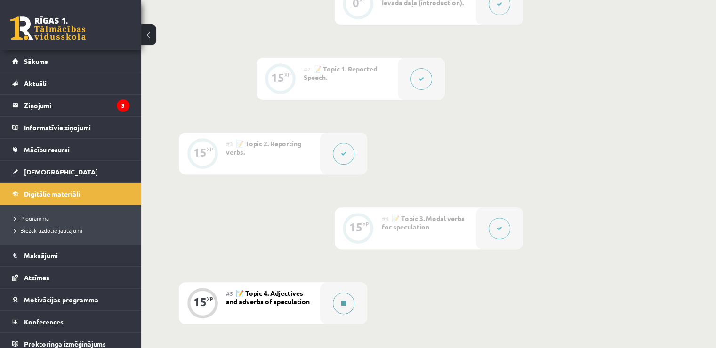
click at [353, 301] on button at bounding box center [344, 304] width 22 height 22
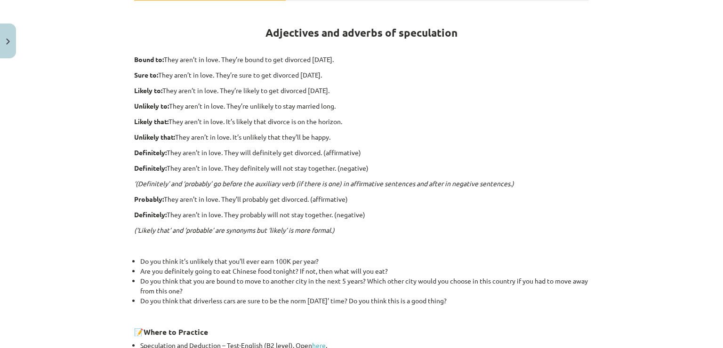
scroll to position [0, 0]
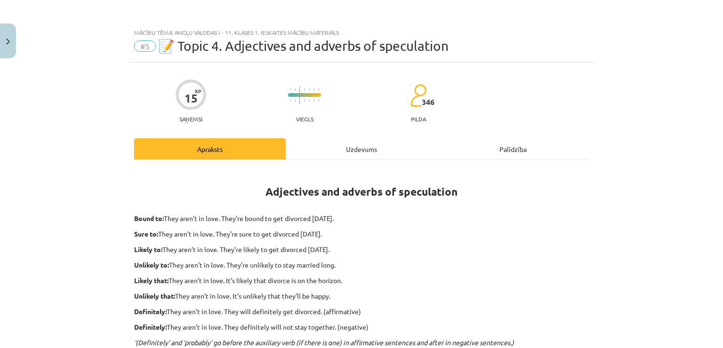
click at [397, 153] on div "Uzdevums" at bounding box center [362, 148] width 152 height 21
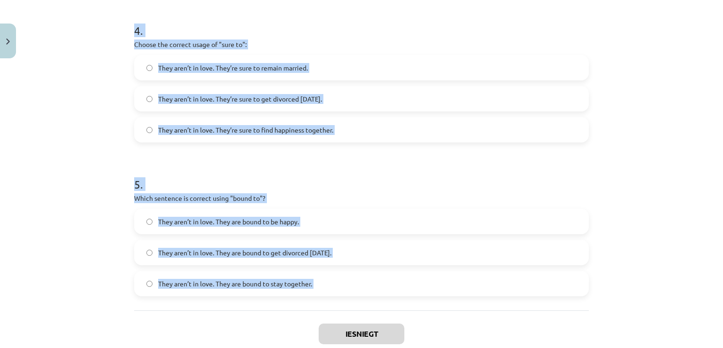
scroll to position [665, 0]
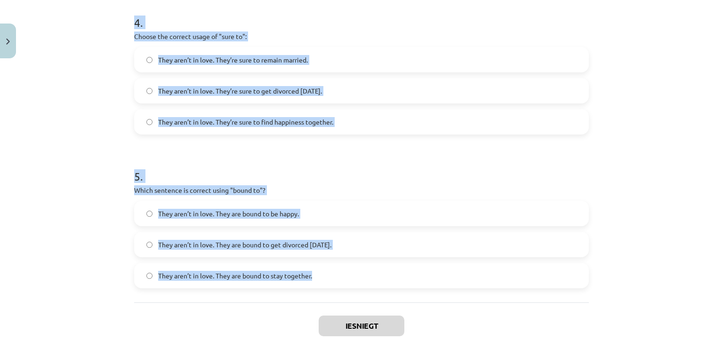
drag, startPoint x: 132, startPoint y: 140, endPoint x: 312, endPoint y: 273, distance: 223.5
copy form "6 . Loremi dol sitamet consecte adipi "elitsedd" ei te incididuntu laboree: Dol…"
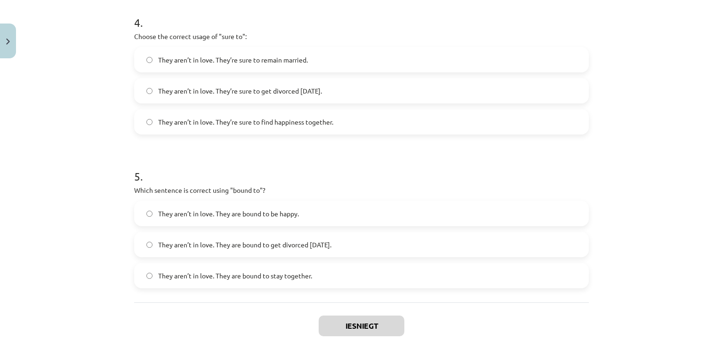
click at [508, 318] on div "Iesniegt Aizvērt" at bounding box center [361, 336] width 455 height 66
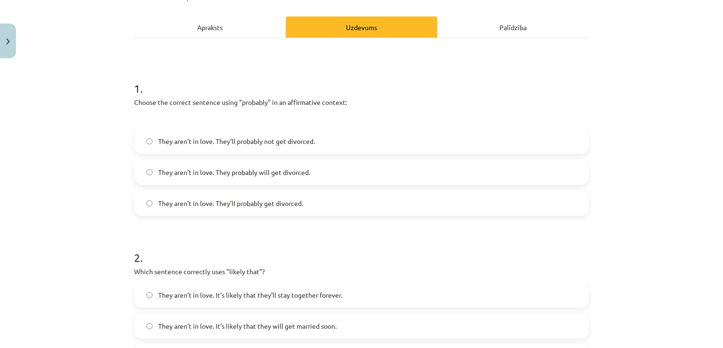
scroll to position [100, 0]
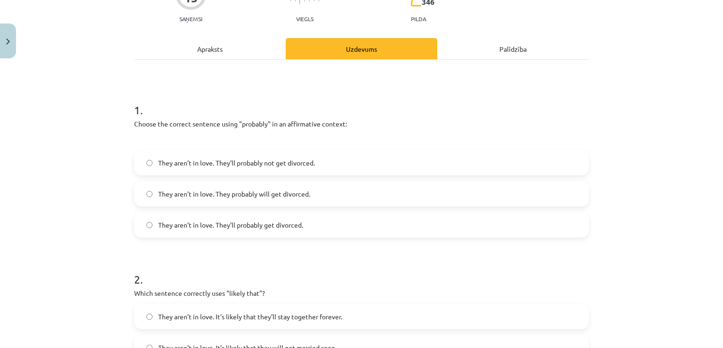
click at [312, 224] on label "They aren’t in love. They’ll probably get divorced." at bounding box center [361, 225] width 453 height 24
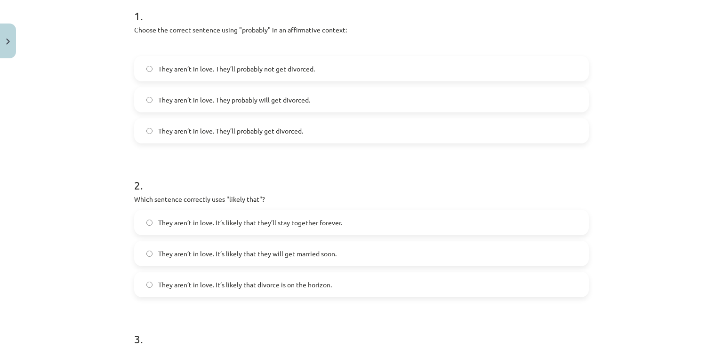
scroll to position [242, 0]
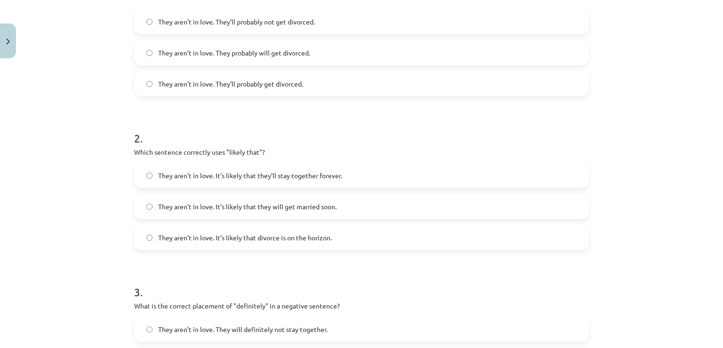
click at [252, 243] on label "They aren’t in love. It’s likely that divorce is on the horizon." at bounding box center [361, 238] width 453 height 24
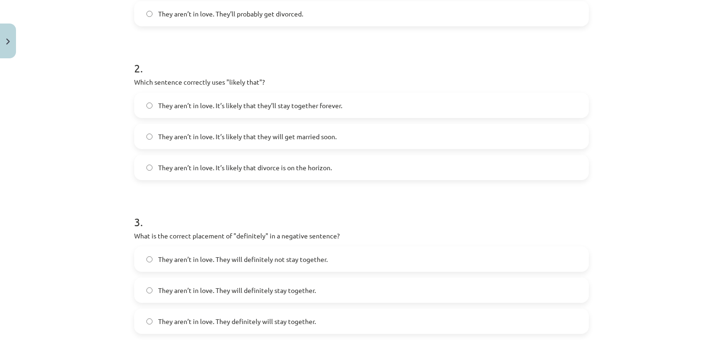
scroll to position [383, 0]
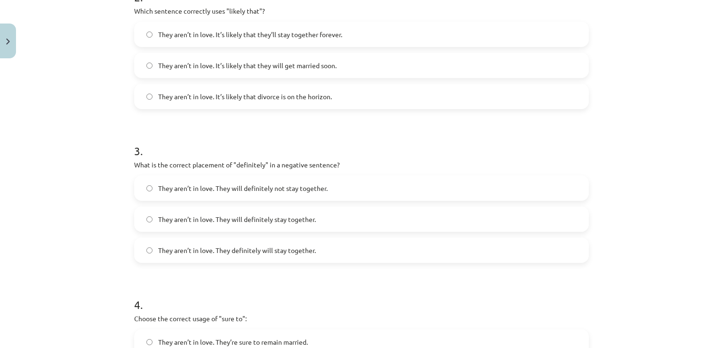
click at [256, 184] on span "They aren’t in love. They will definitely not stay together." at bounding box center [242, 189] width 169 height 10
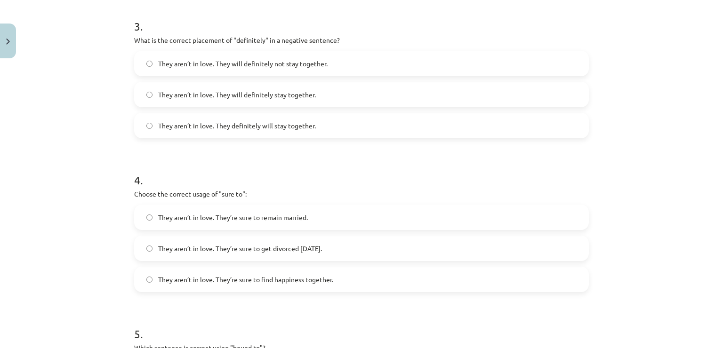
scroll to position [571, 0]
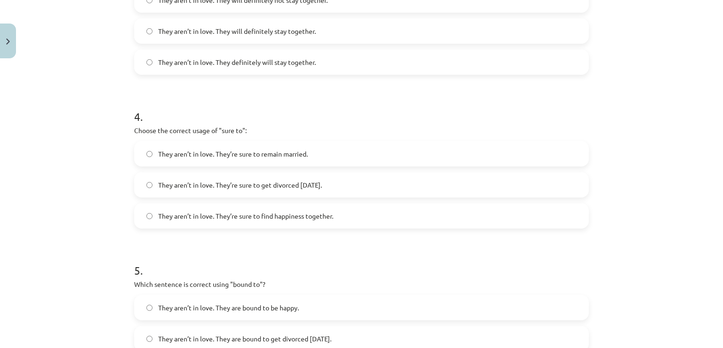
click at [270, 188] on span "They aren’t in love. They’re sure to get divorced [DATE]." at bounding box center [240, 185] width 164 height 10
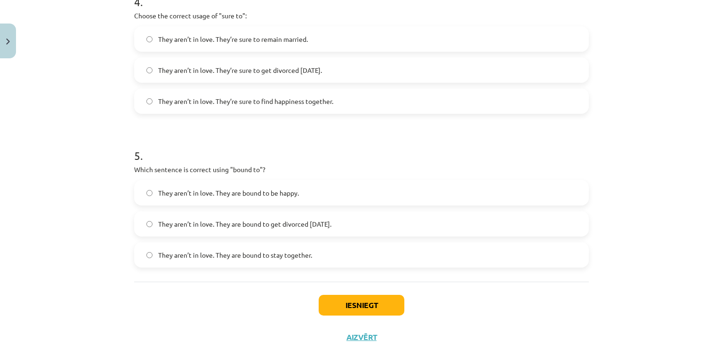
scroll to position [712, 0]
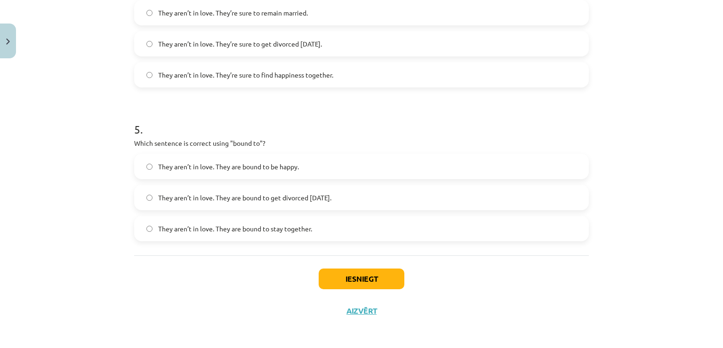
click at [260, 201] on span "They aren’t in love. They are bound to get divorced [DATE]." at bounding box center [244, 198] width 173 height 10
click at [352, 282] on button "Iesniegt" at bounding box center [362, 279] width 86 height 21
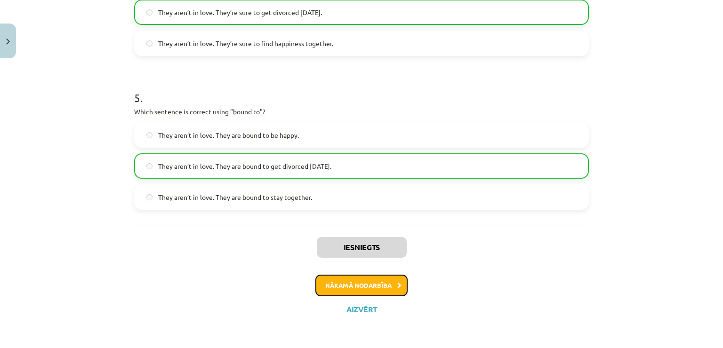
click at [319, 282] on button "Nākamā nodarbība" at bounding box center [361, 286] width 92 height 22
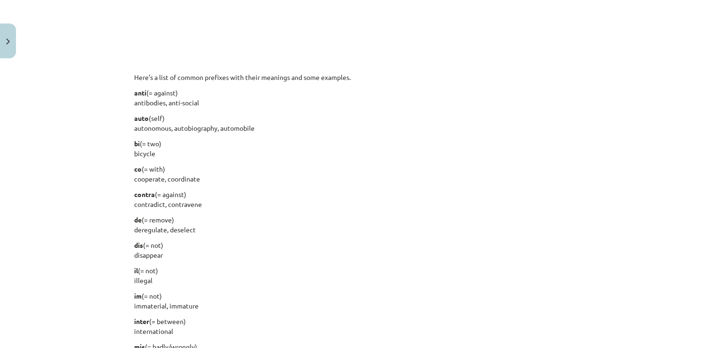
scroll to position [753, 0]
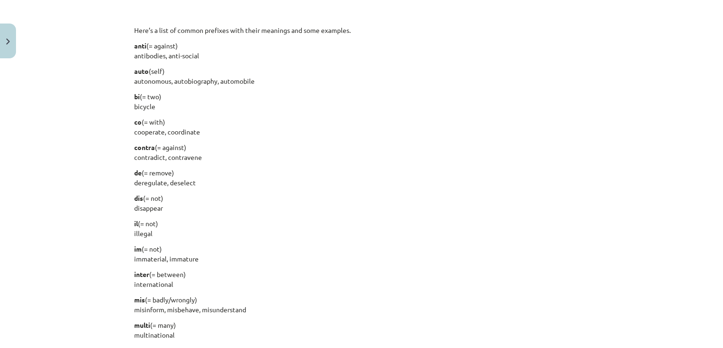
click at [631, 246] on div "Mācību tēma: Angļu valodas i - 11. klases 1. ieskaites mācību materiāls #6 📝 To…" at bounding box center [361, 174] width 723 height 348
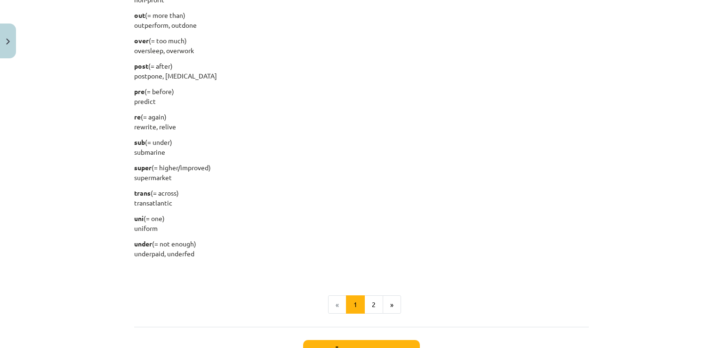
scroll to position [1123, 0]
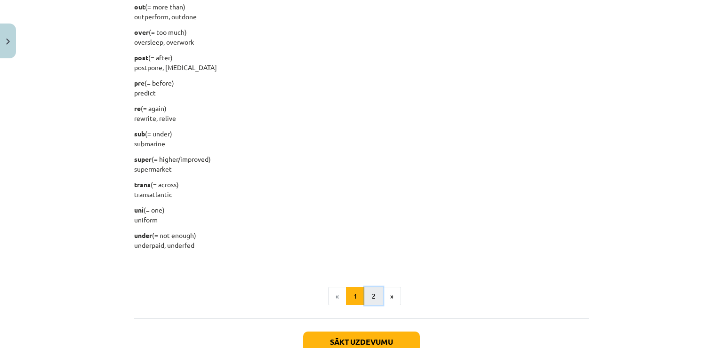
click at [376, 293] on button "2" at bounding box center [373, 296] width 19 height 19
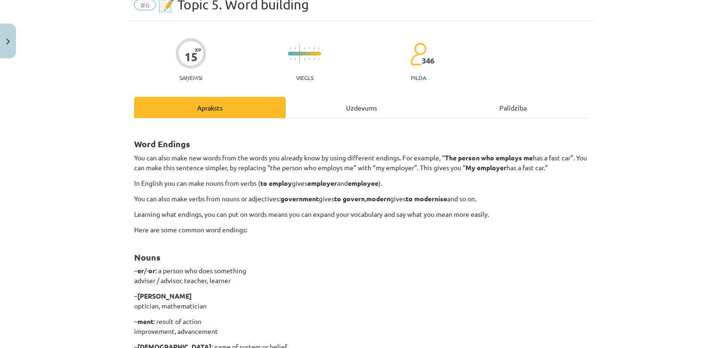
scroll to position [0, 0]
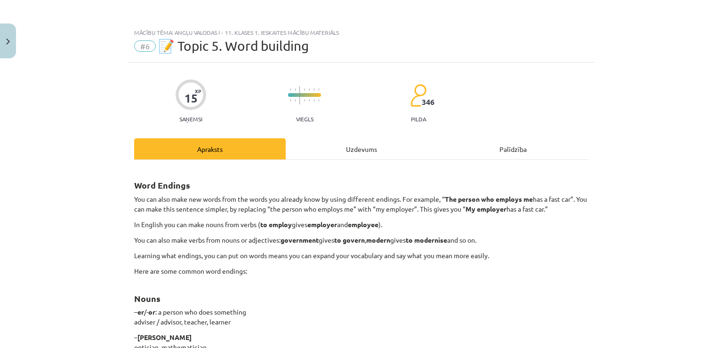
click at [328, 153] on div "Uzdevums" at bounding box center [362, 148] width 152 height 21
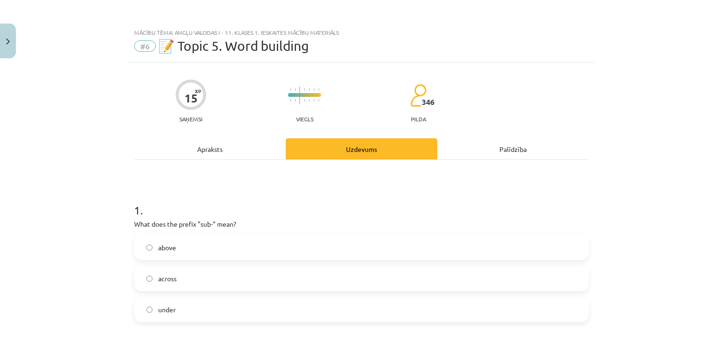
scroll to position [24, 0]
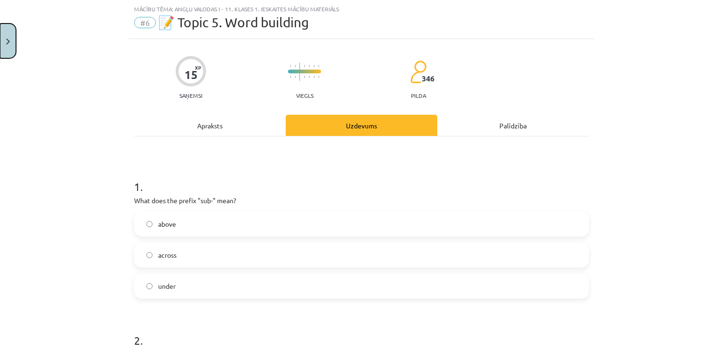
click at [1, 34] on button "Close" at bounding box center [8, 41] width 16 height 35
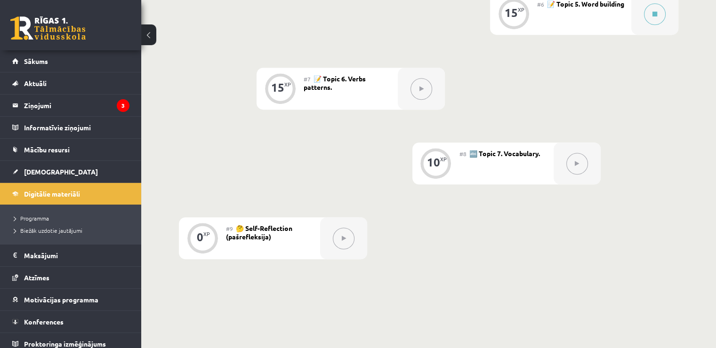
scroll to position [659, 0]
